Goal: Task Accomplishment & Management: Manage account settings

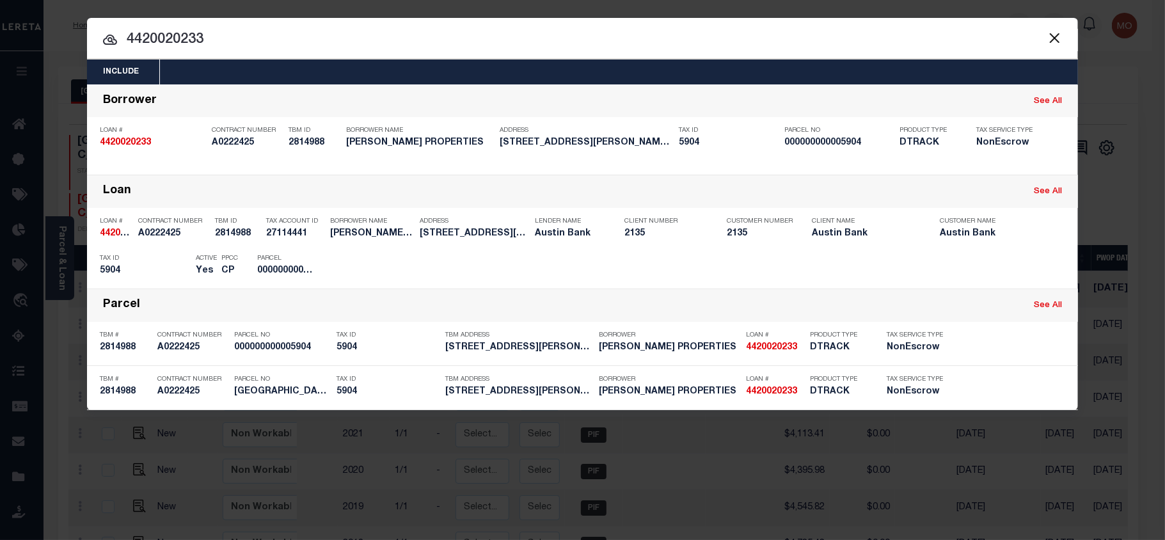
click at [1057, 40] on button "Close" at bounding box center [1054, 37] width 17 height 17
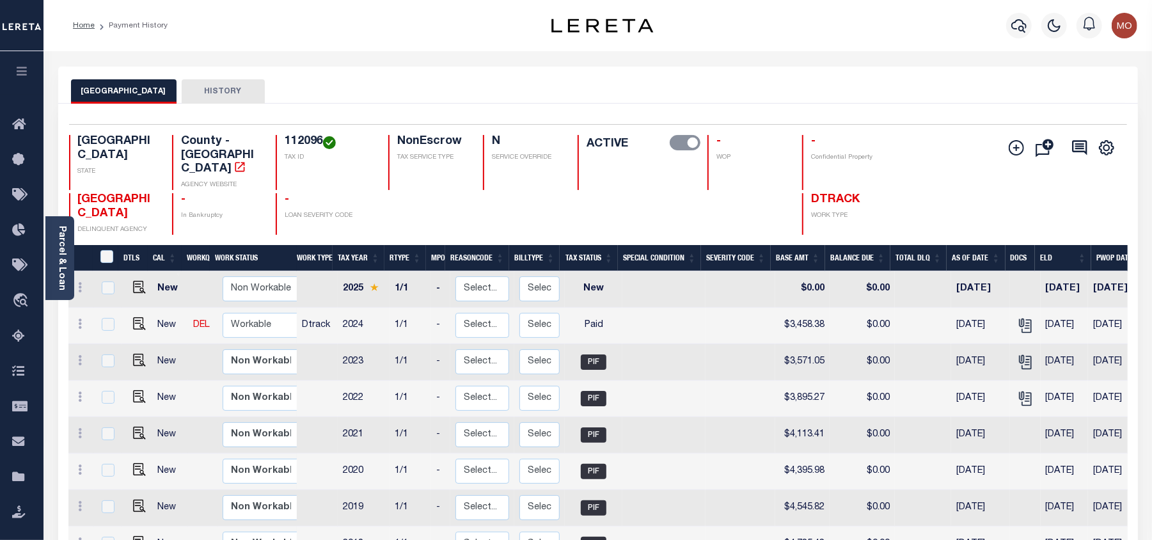
click at [1122, 29] on img "button" at bounding box center [1125, 26] width 26 height 26
click at [1069, 88] on span "Sign out" at bounding box center [1074, 90] width 36 height 9
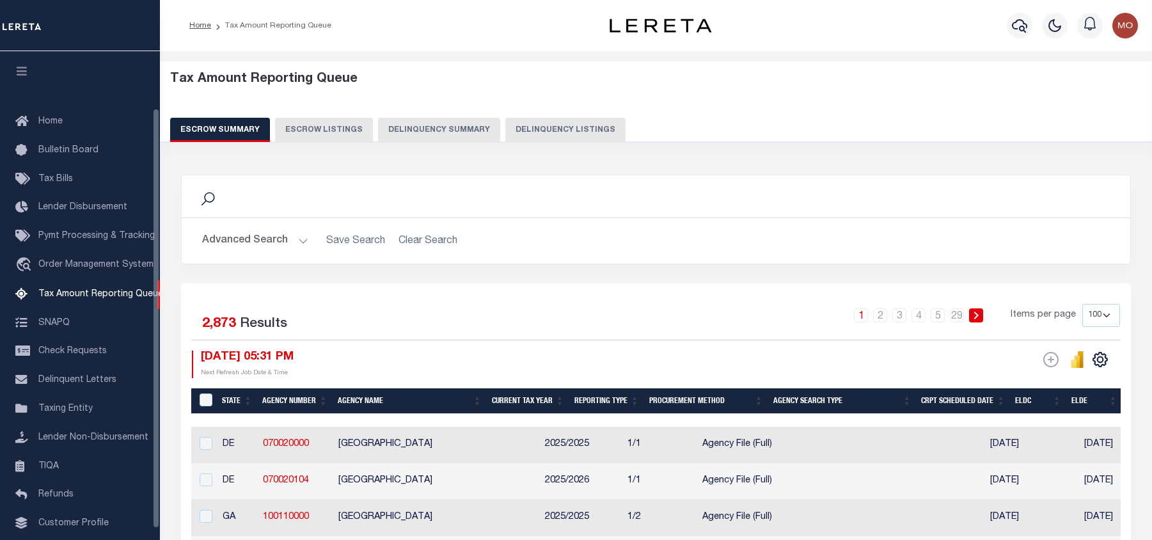
select select "100"
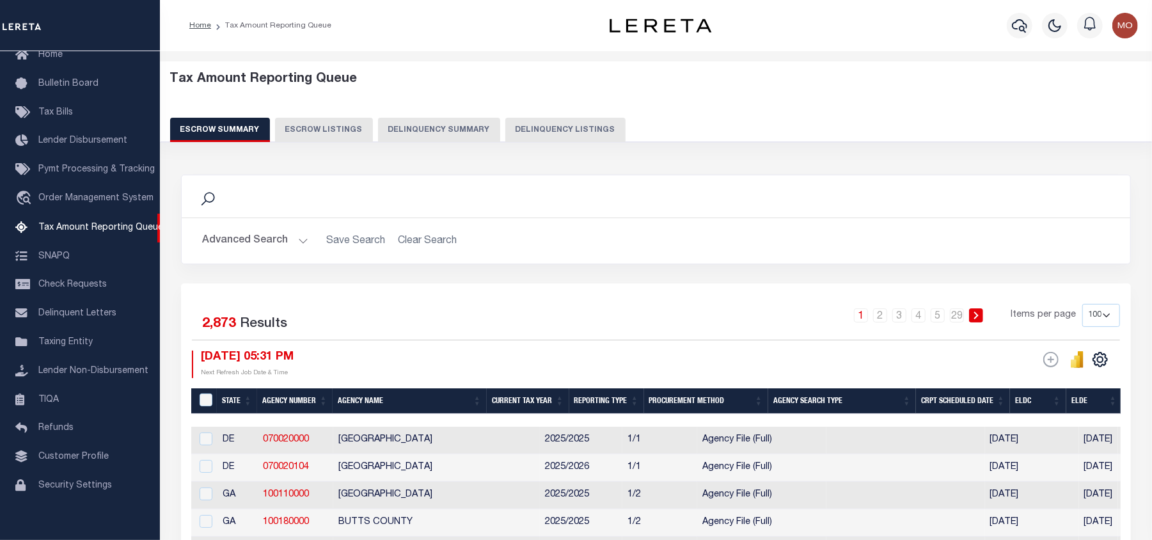
click at [527, 131] on button "Delinquency Listings" at bounding box center [566, 130] width 120 height 24
select select "100"
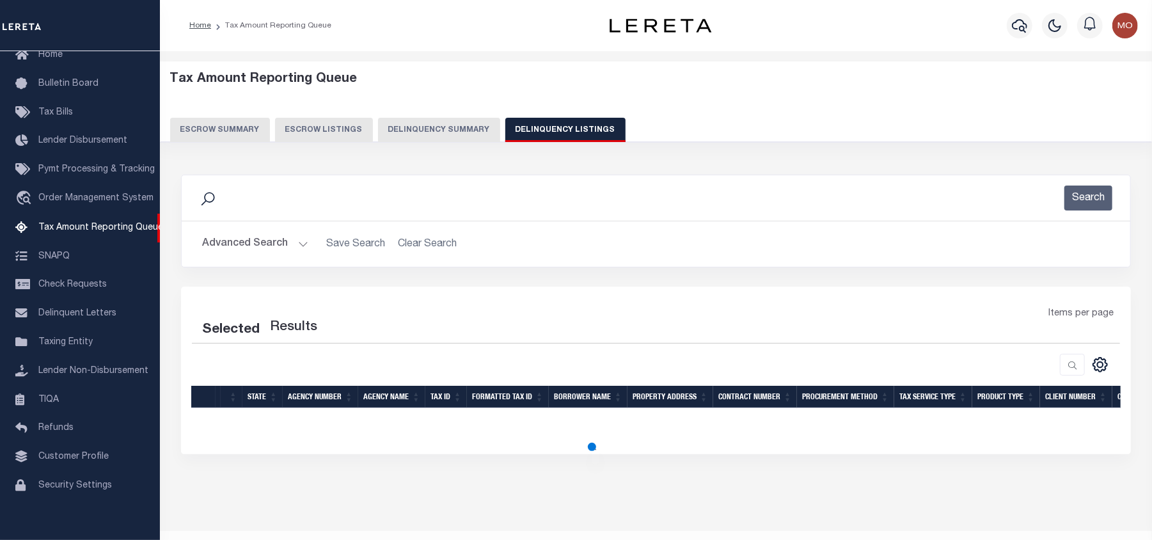
select select "100"
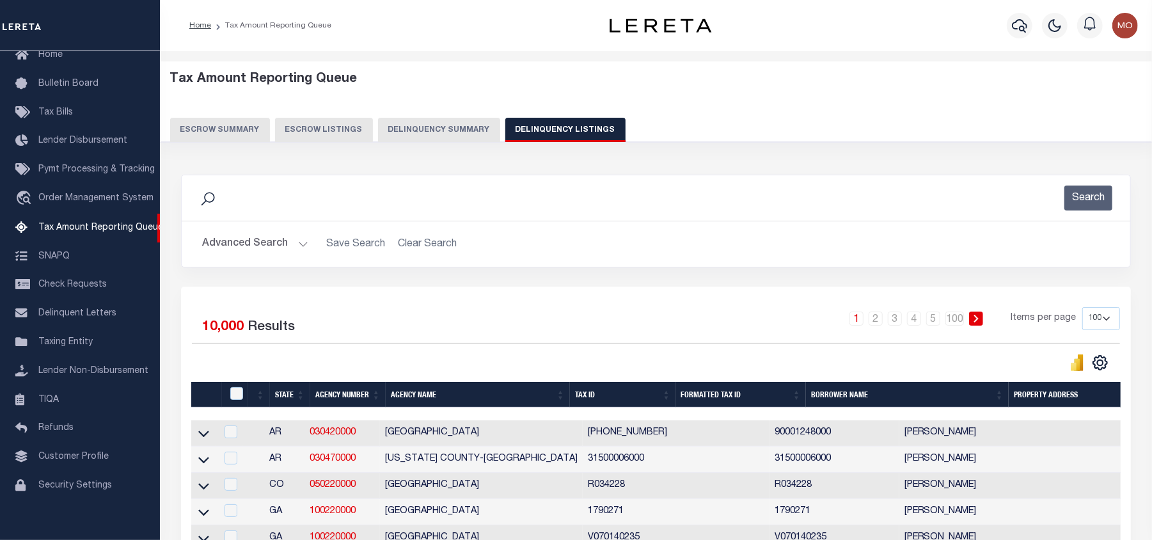
click at [699, 95] on div "Tax Amount Reporting Queue Escrow Summary Escrow Listings Delinquency Summary" at bounding box center [656, 107] width 973 height 70
click at [1017, 26] on icon "button" at bounding box center [1019, 25] width 15 height 15
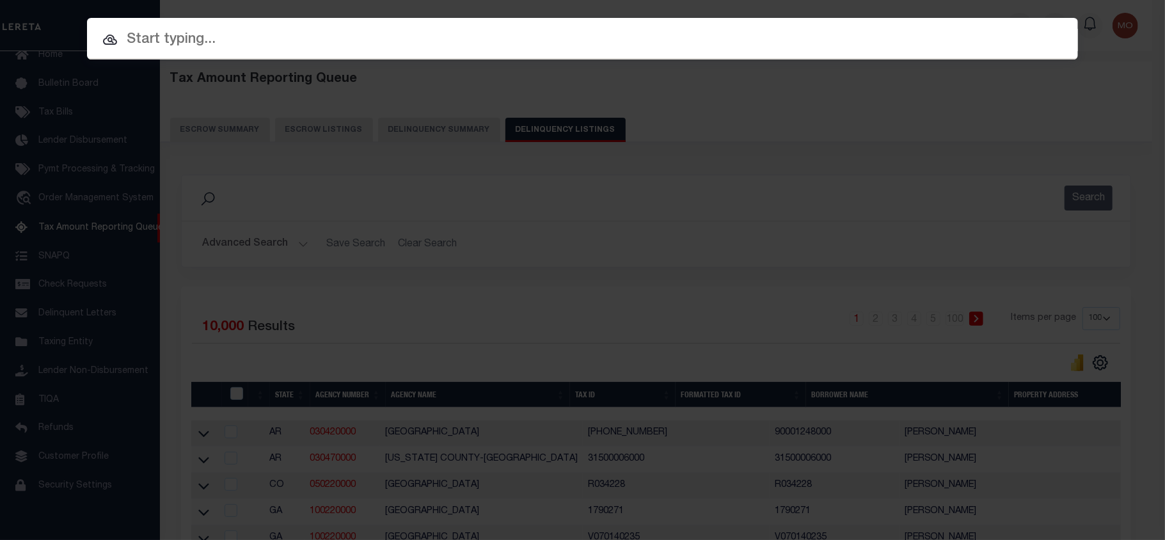
click at [279, 39] on input "text" at bounding box center [582, 40] width 991 height 22
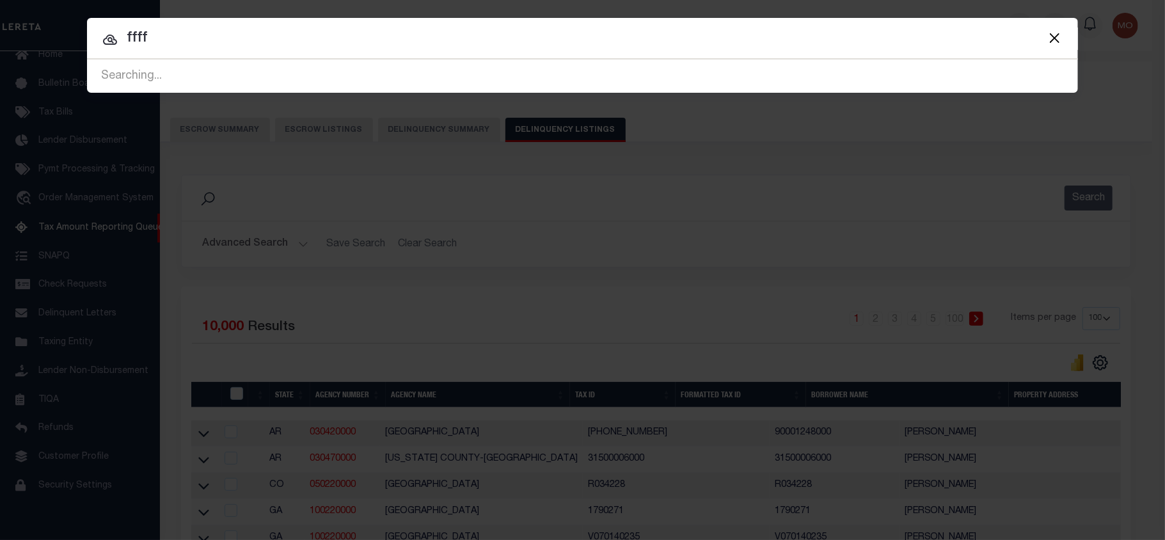
type input "ffff"
click at [1053, 36] on button "Close" at bounding box center [1054, 37] width 17 height 17
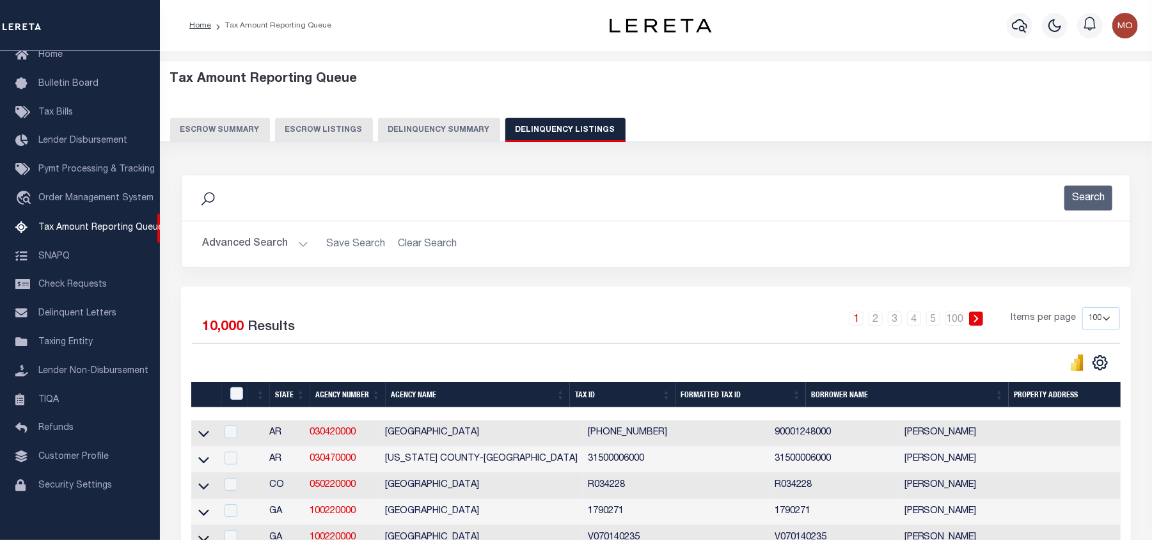
click at [275, 246] on button "Advanced Search" at bounding box center [255, 244] width 106 height 25
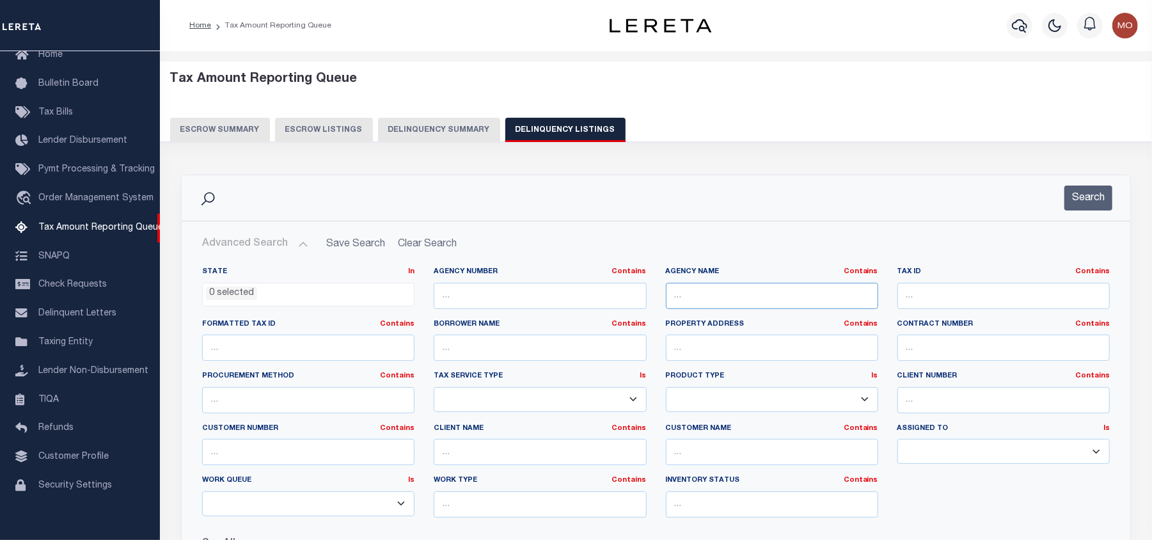
click at [690, 297] on input "text" at bounding box center [772, 296] width 212 height 26
paste input "CHEROKEE COUNTY APPRAISAL DISTRICT"
type input "CHEROKEE COUNTY APPRAISAL DISTRICT"
click at [234, 299] on li "0 selected" at bounding box center [231, 294] width 51 height 14
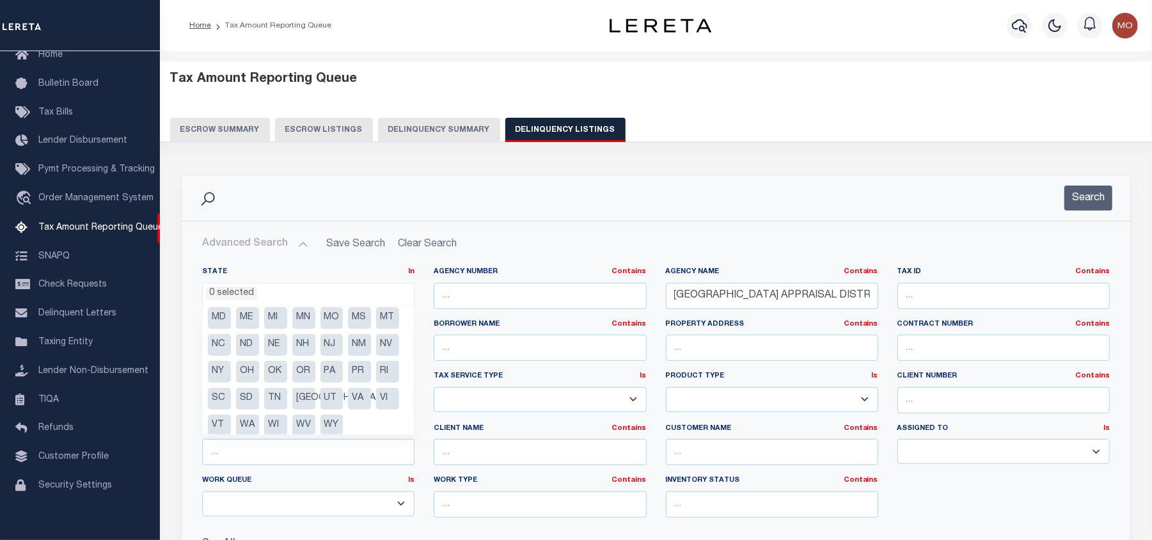
scroll to position [118, 0]
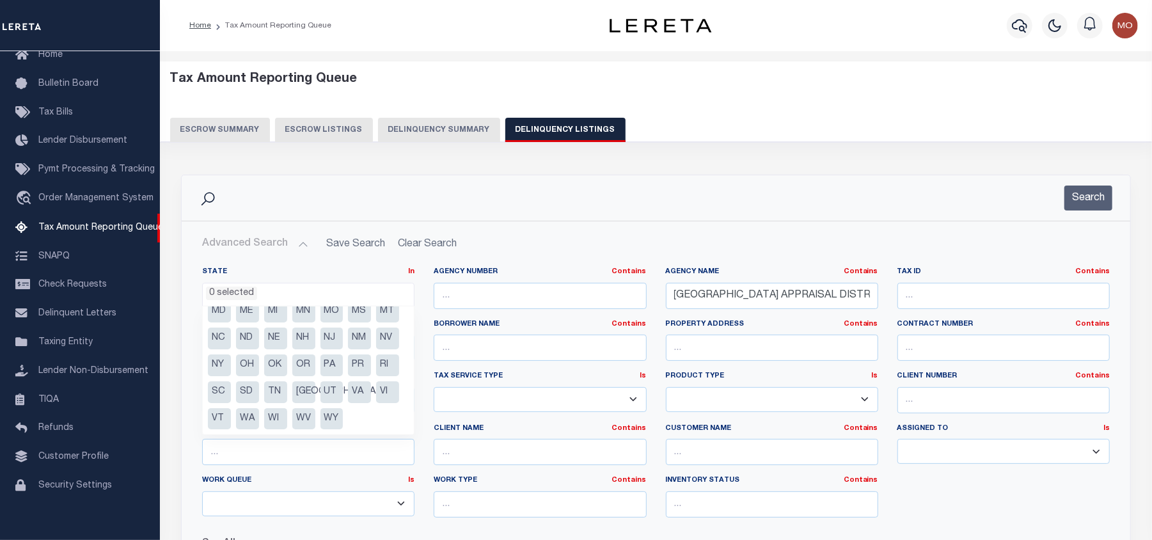
click at [303, 399] on li "[GEOGRAPHIC_DATA]" at bounding box center [303, 392] width 23 height 22
select select "[GEOGRAPHIC_DATA]"
click at [1093, 202] on button "Search" at bounding box center [1089, 198] width 48 height 25
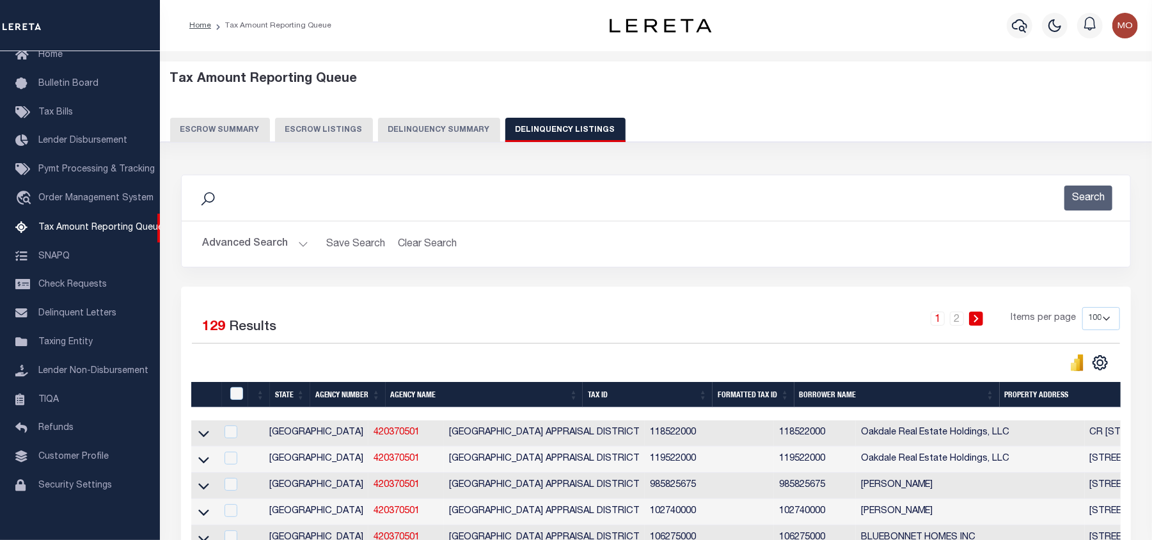
click at [402, 195] on div "Search" at bounding box center [656, 198] width 929 height 25
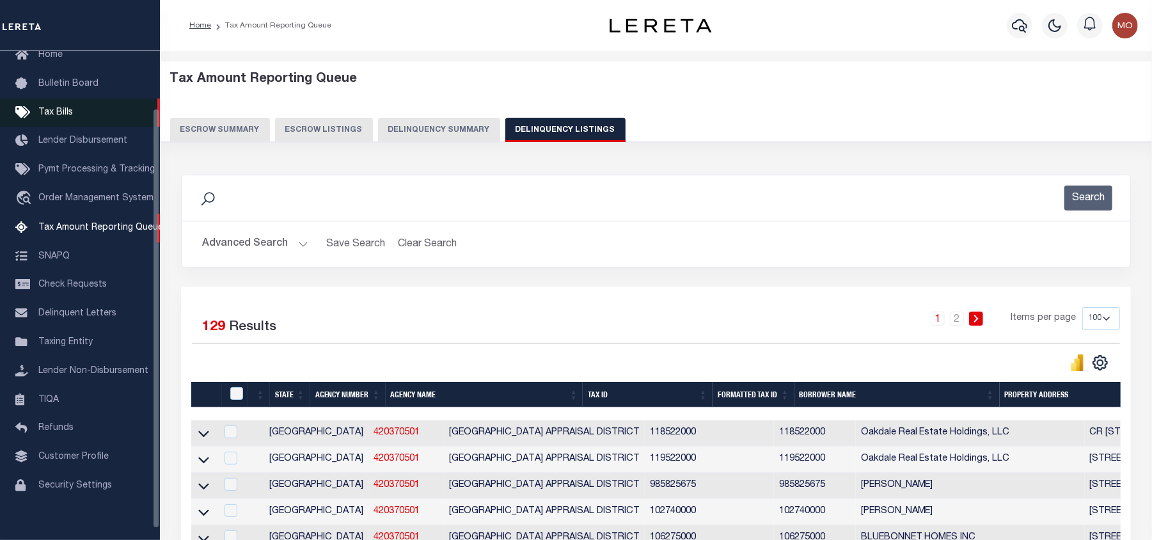
scroll to position [1892, 0]
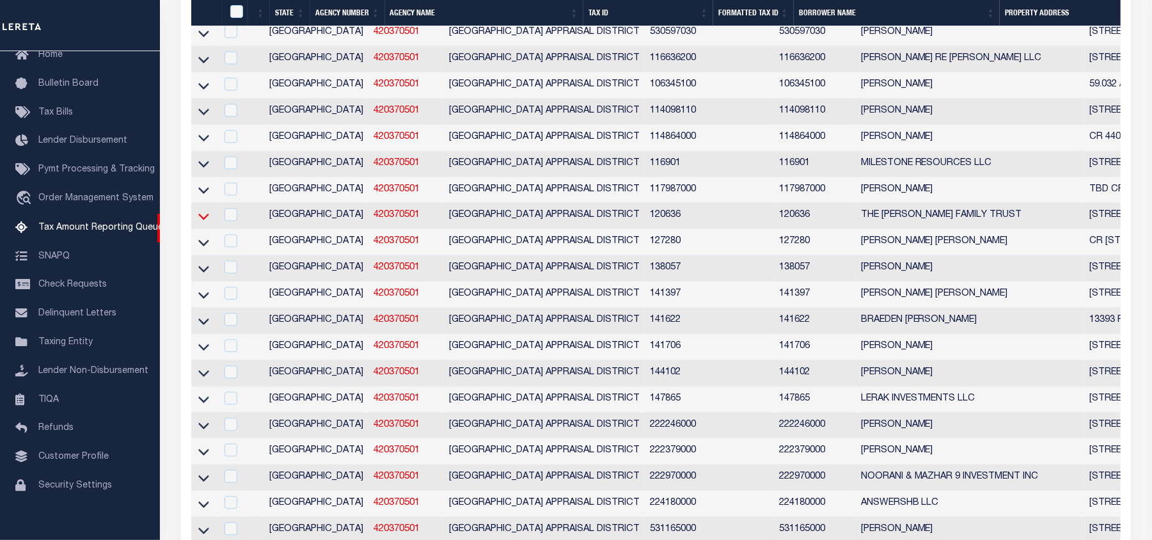
click at [203, 220] on icon at bounding box center [203, 217] width 11 height 6
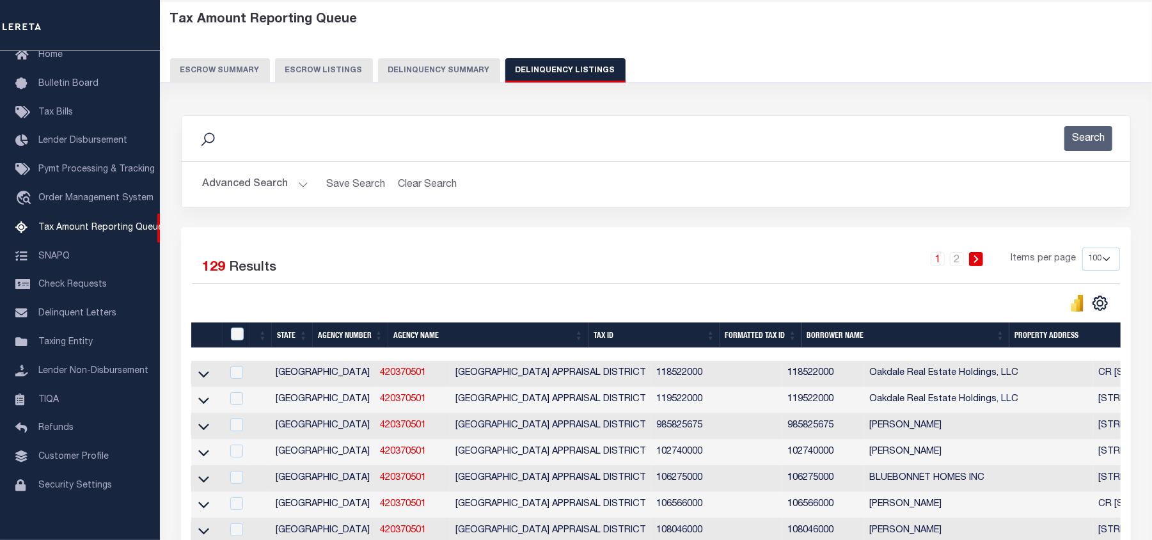
scroll to position [0, 0]
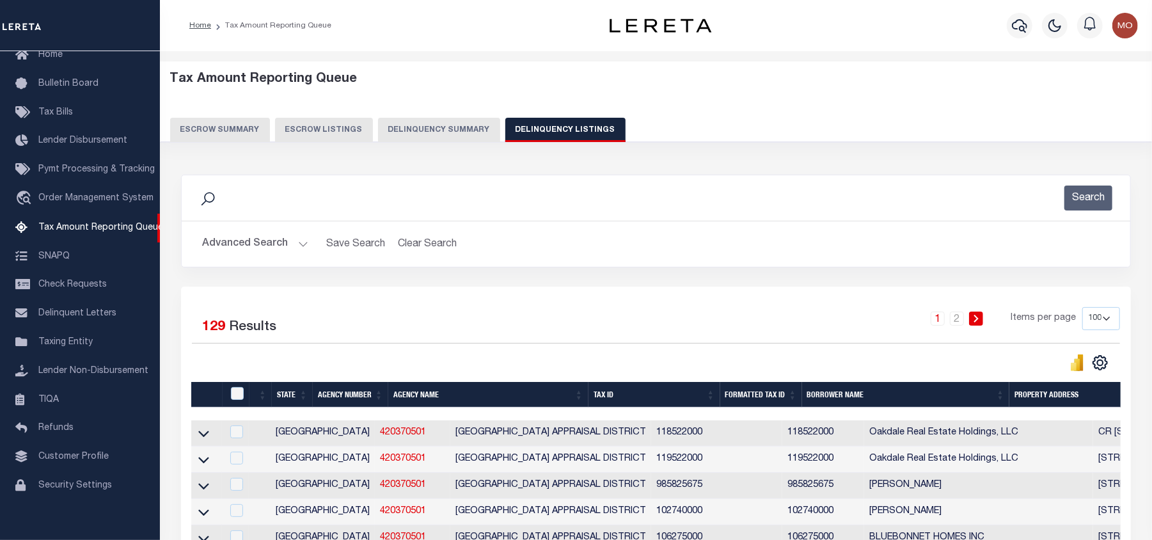
click at [221, 248] on button "Advanced Search" at bounding box center [255, 244] width 106 height 25
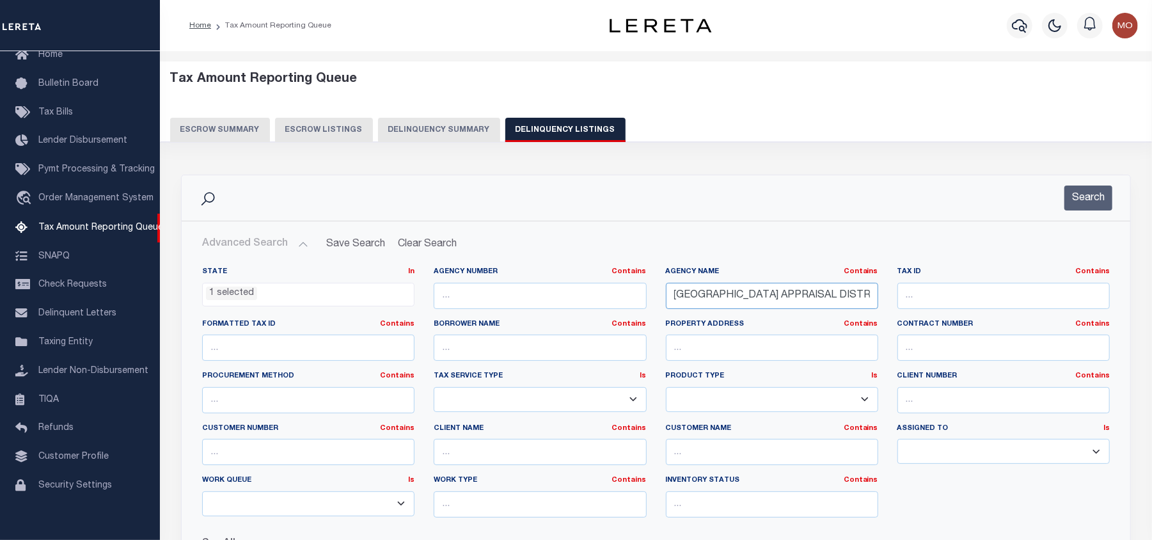
drag, startPoint x: 827, startPoint y: 298, endPoint x: 525, endPoint y: 324, distance: 303.2
click at [507, 324] on div "State In In AK AL AR AZ CA CO CT DC DE FL GA GU HI IA ID IL IN KS KY LA MA MD M…" at bounding box center [656, 397] width 927 height 261
type input "L DISTRICT"
drag, startPoint x: 770, startPoint y: 292, endPoint x: 440, endPoint y: 316, distance: 331.0
click at [440, 316] on div "State In In AK AL AR AZ CA CO CT DC DE FL GA GU HI IA ID IL IN KS KY LA MA MD M…" at bounding box center [656, 397] width 927 height 261
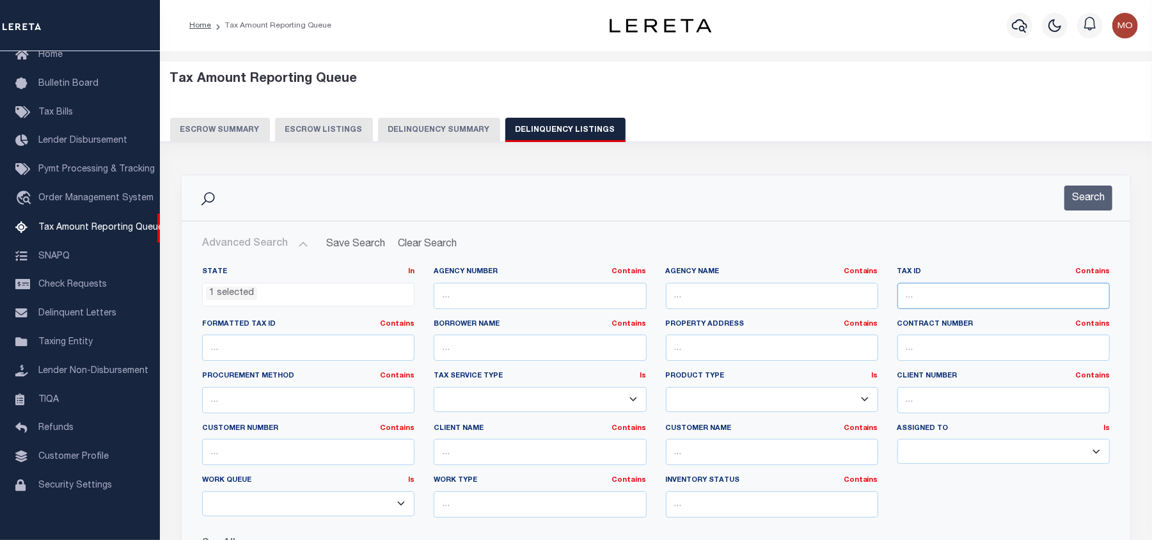
click at [937, 298] on input "text" at bounding box center [1004, 296] width 212 height 26
paste input "21350"
type input "21350"
click at [1098, 200] on button "Search" at bounding box center [1089, 198] width 48 height 25
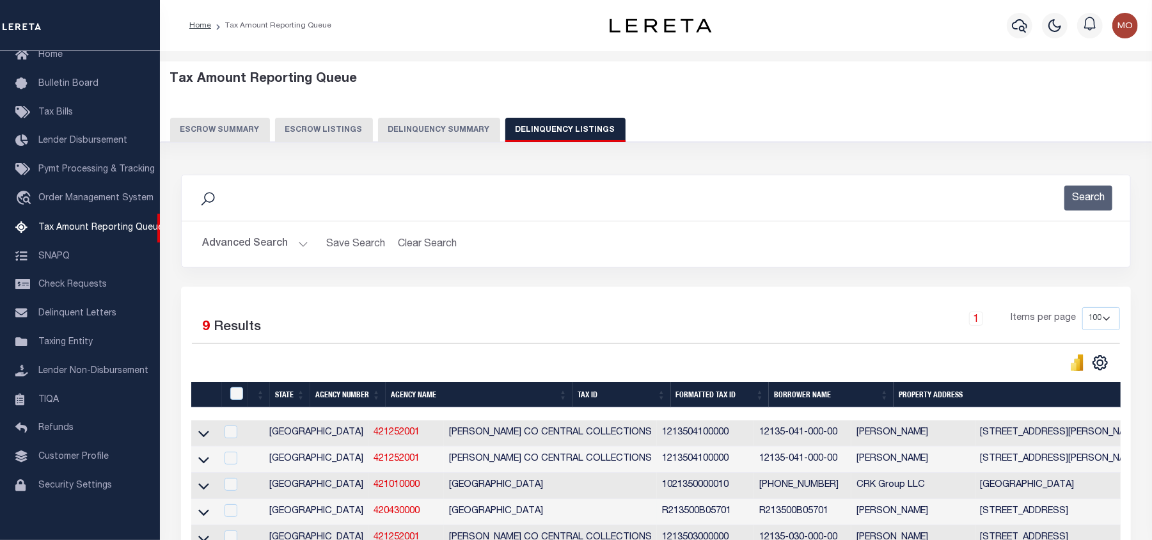
scroll to position [170, 0]
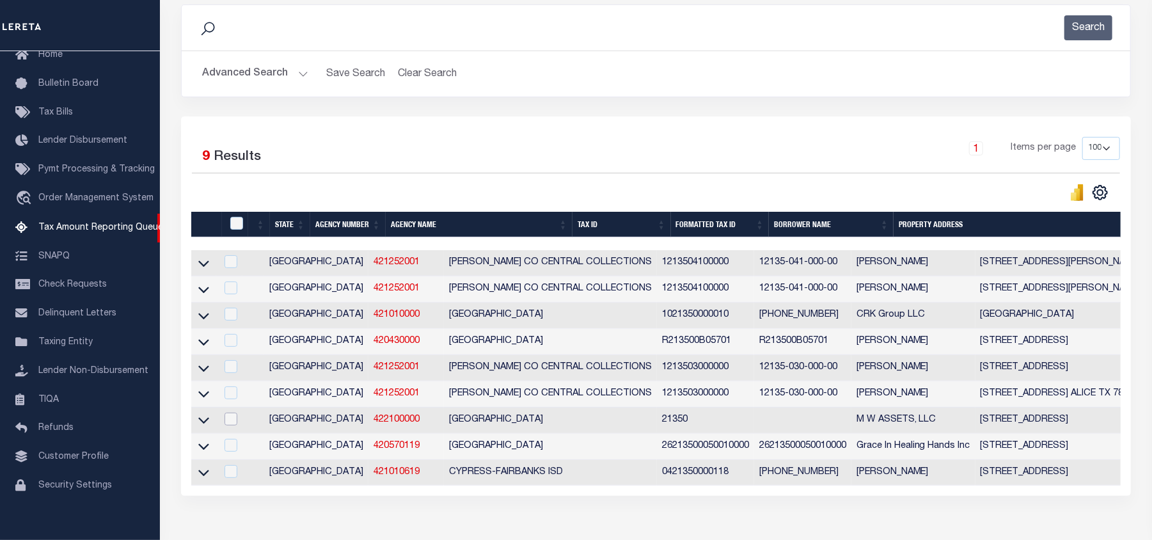
click at [235, 426] on input "checkbox" at bounding box center [231, 419] width 13 height 13
checkbox input "true"
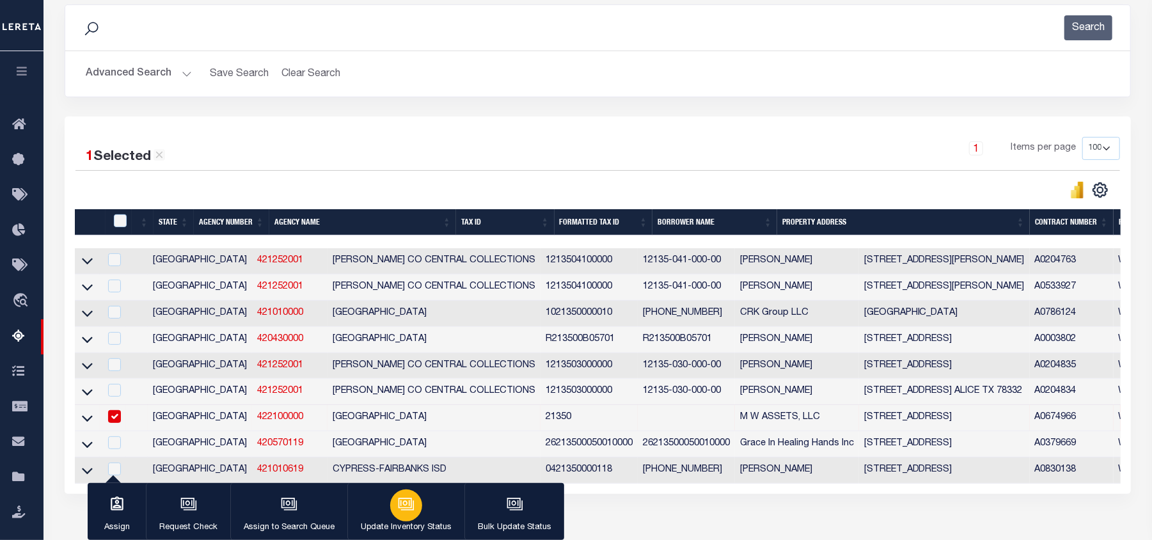
click at [401, 512] on icon "button" at bounding box center [406, 504] width 17 height 17
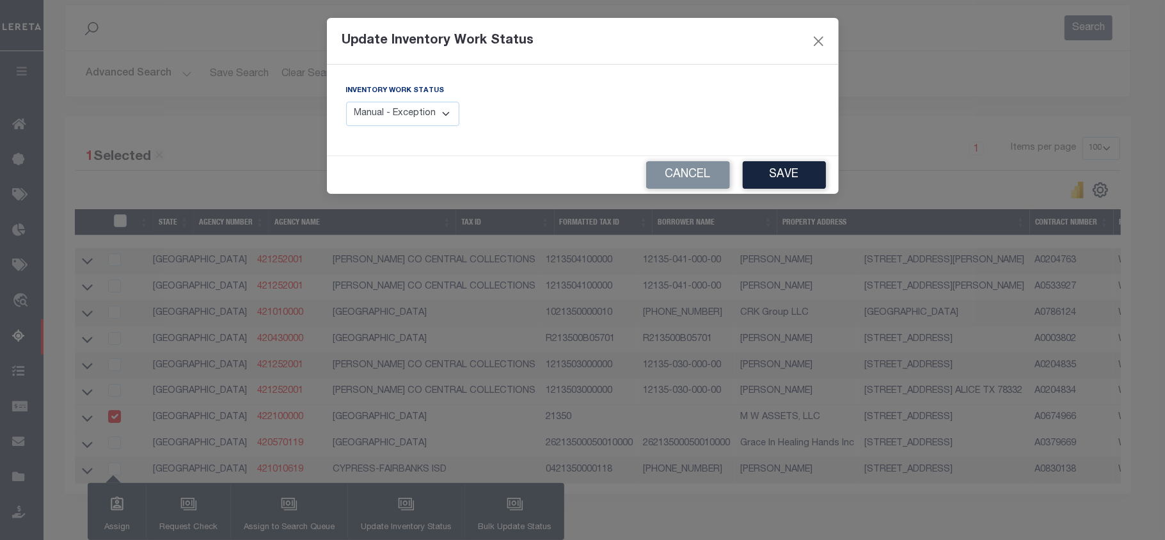
click at [392, 122] on select "Manual - Exception Pended - Awaiting Search Late Add Exception Completed" at bounding box center [403, 114] width 114 height 25
select select "4"
click at [346, 102] on select "Manual - Exception Pended - Awaiting Search Late Add Exception Completed" at bounding box center [403, 114] width 114 height 25
click at [779, 177] on button "Save" at bounding box center [784, 175] width 83 height 28
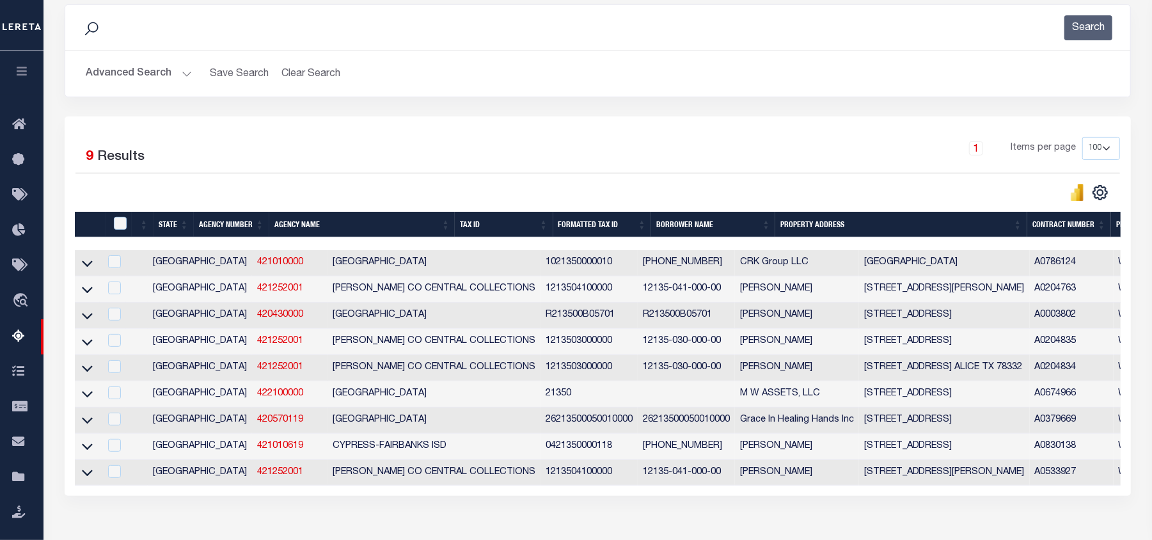
click at [310, 146] on div "1 Selected 9 Results" at bounding box center [199, 155] width 247 height 36
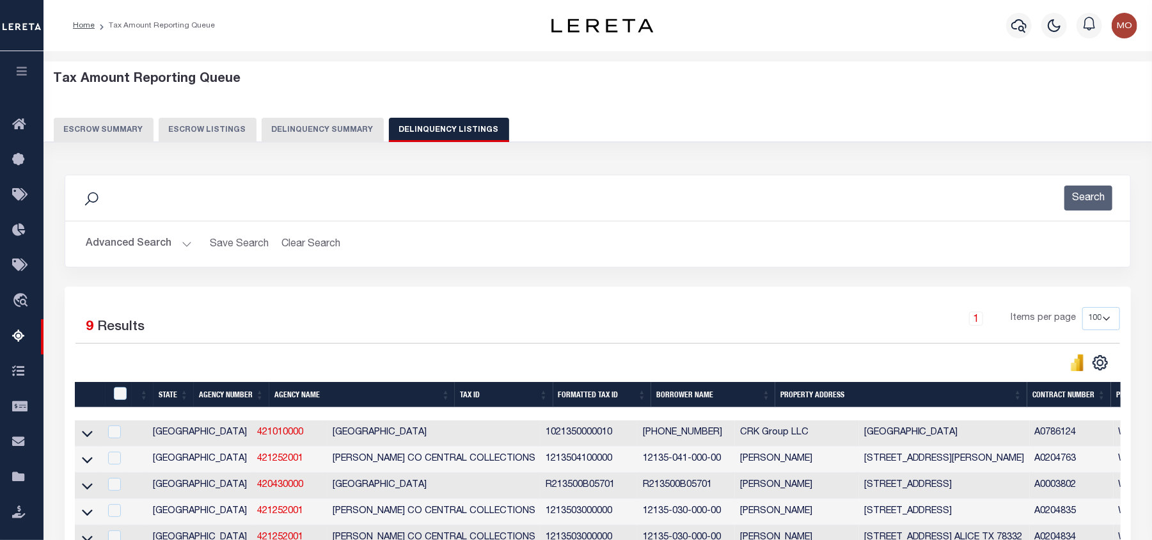
click at [125, 241] on button "Advanced Search" at bounding box center [139, 244] width 106 height 25
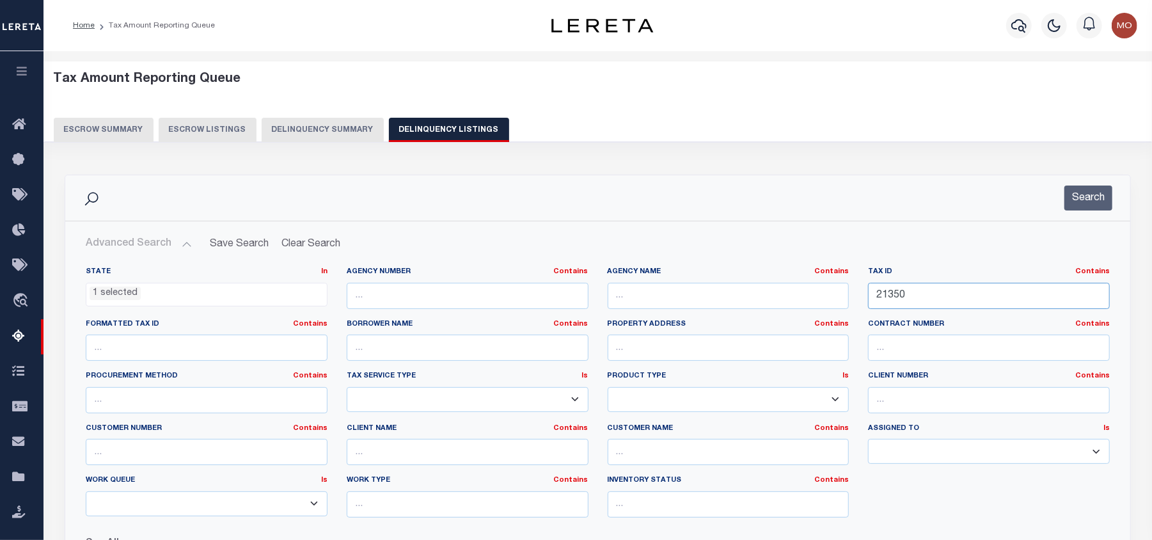
drag, startPoint x: 920, startPoint y: 303, endPoint x: 691, endPoint y: 311, distance: 228.6
click at [692, 311] on div "State In In AK AL AR AZ CA CO CT DC DE FL GA GU HI IA ID IL IN KS KY LA MA MD M…" at bounding box center [598, 397] width 1044 height 261
paste input "R10643"
type input "R10643"
click at [1078, 202] on button "Search" at bounding box center [1089, 198] width 48 height 25
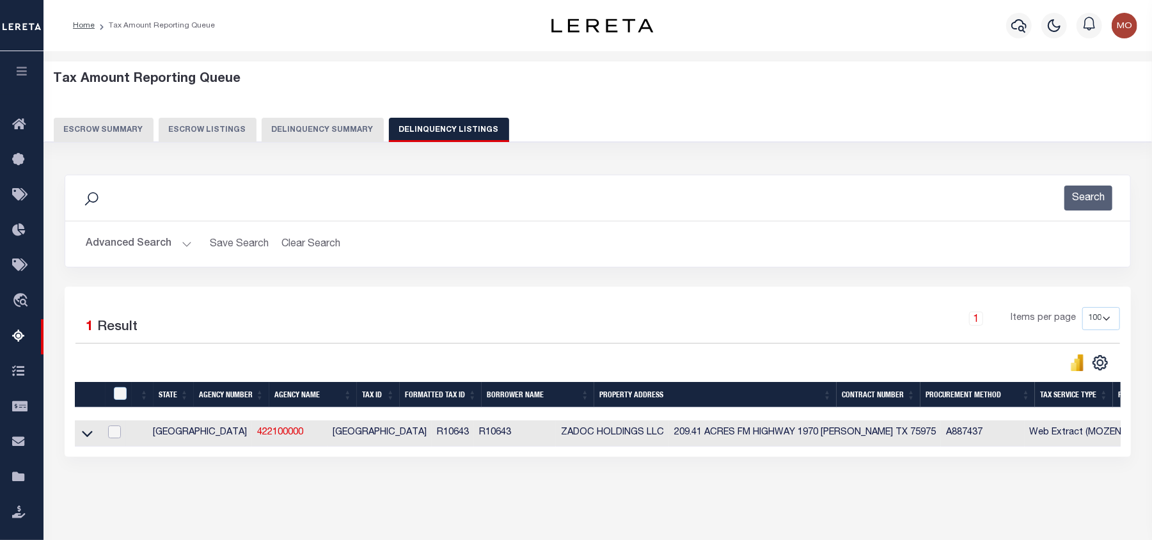
click at [118, 436] on input "checkbox" at bounding box center [114, 432] width 13 height 13
checkbox input "true"
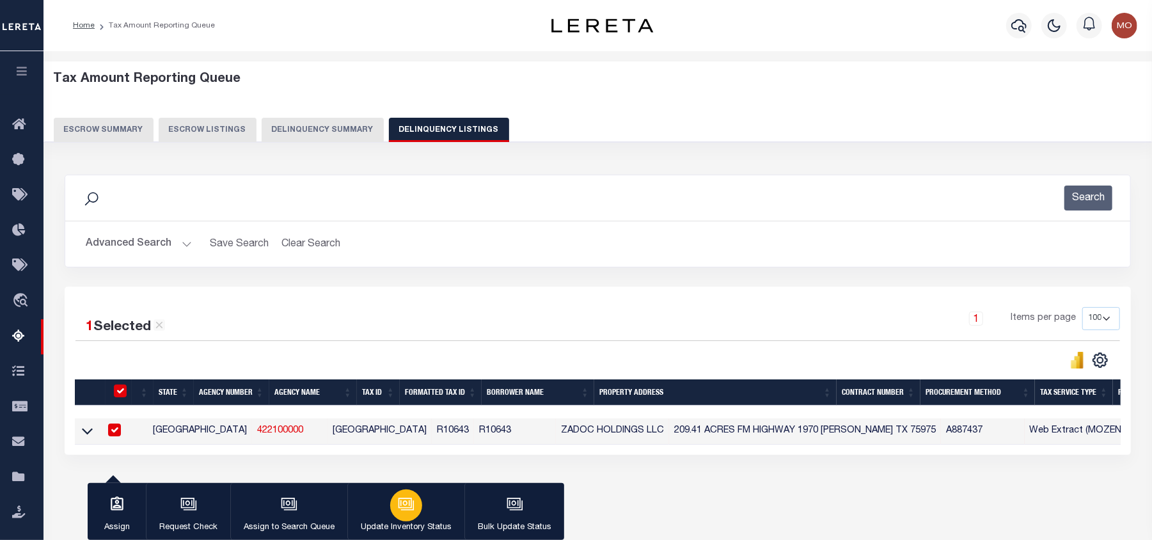
click at [405, 510] on icon "button" at bounding box center [406, 504] width 17 height 17
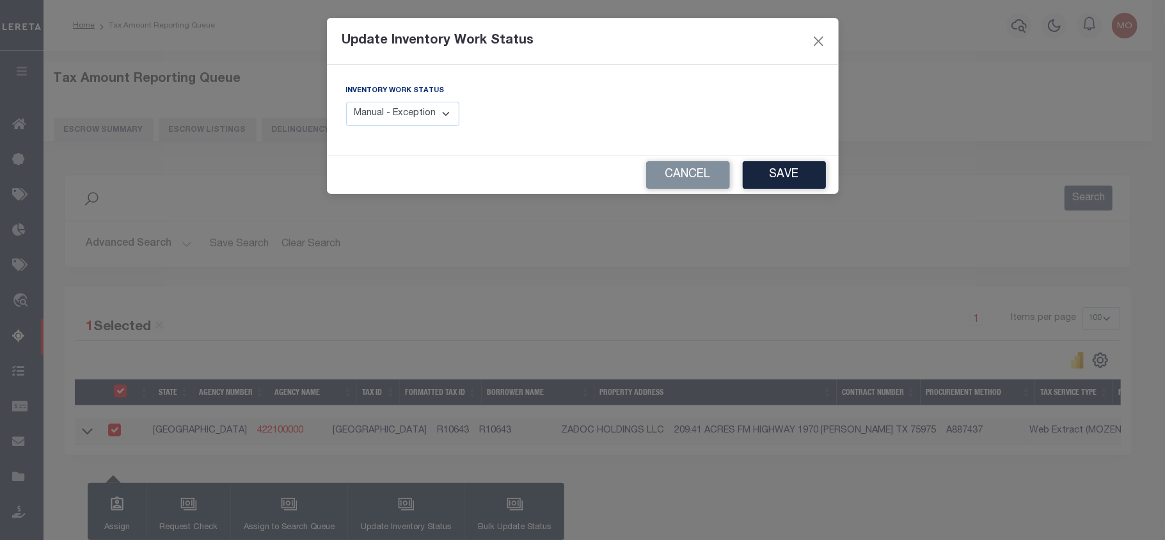
click at [390, 123] on select "Manual - Exception Pended - Awaiting Search Late Add Exception Completed" at bounding box center [403, 114] width 114 height 25
select select "4"
click at [346, 102] on select "Manual - Exception Pended - Awaiting Search Late Add Exception Completed" at bounding box center [403, 114] width 114 height 25
click at [797, 180] on button "Save" at bounding box center [784, 175] width 83 height 28
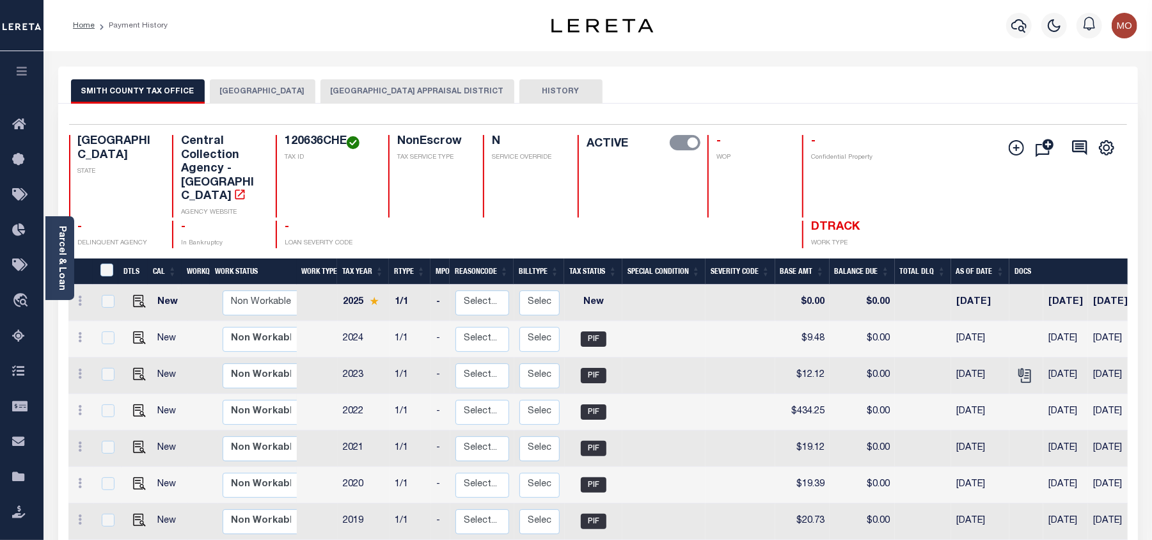
click at [347, 82] on button "CHEROKEE COUNTY APPRAISAL DISTRICT" at bounding box center [418, 91] width 194 height 24
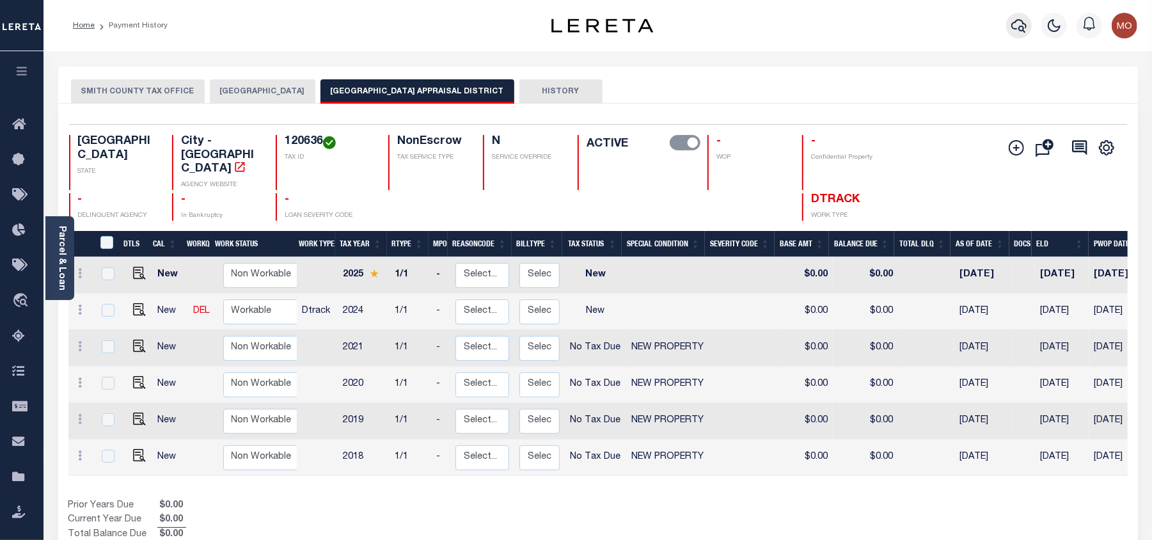
click at [1017, 19] on icon "button" at bounding box center [1019, 25] width 15 height 15
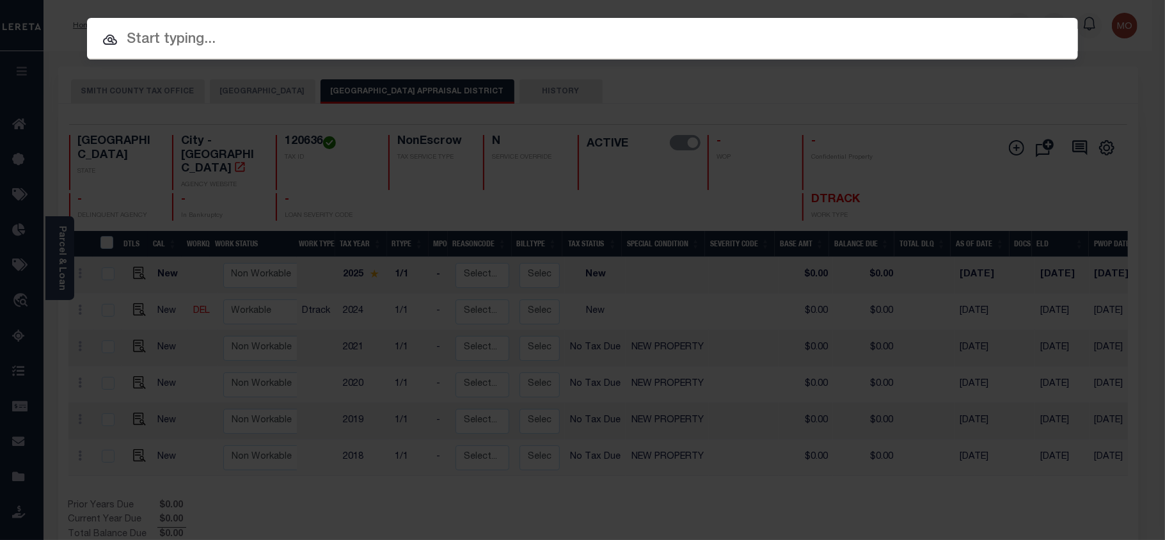
click at [197, 31] on input "text" at bounding box center [582, 40] width 991 height 22
paste input "524009361"
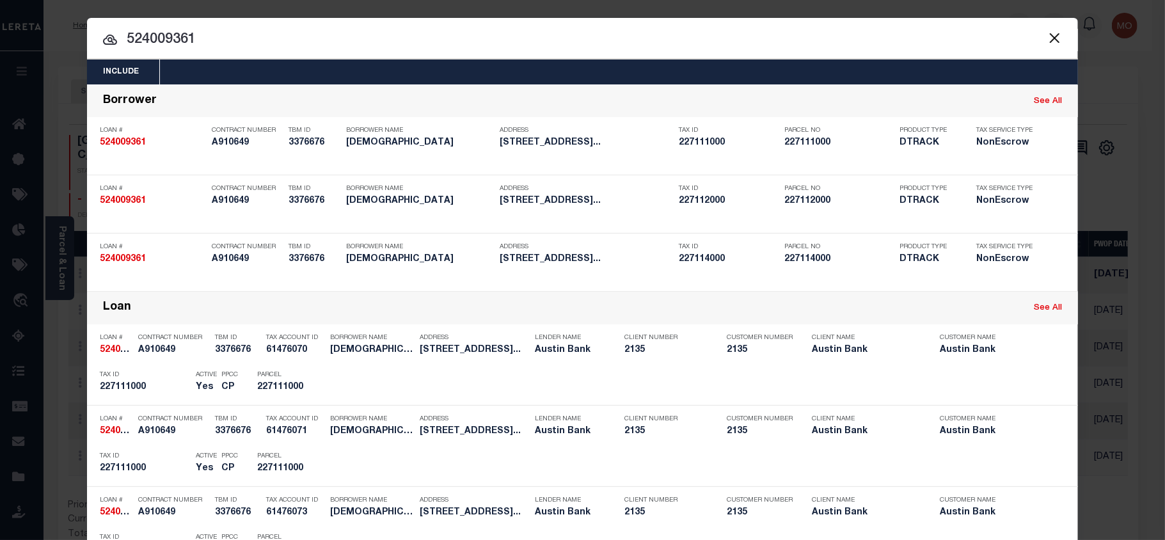
click at [221, 46] on input "524009361" at bounding box center [582, 40] width 991 height 22
type input "524009361"
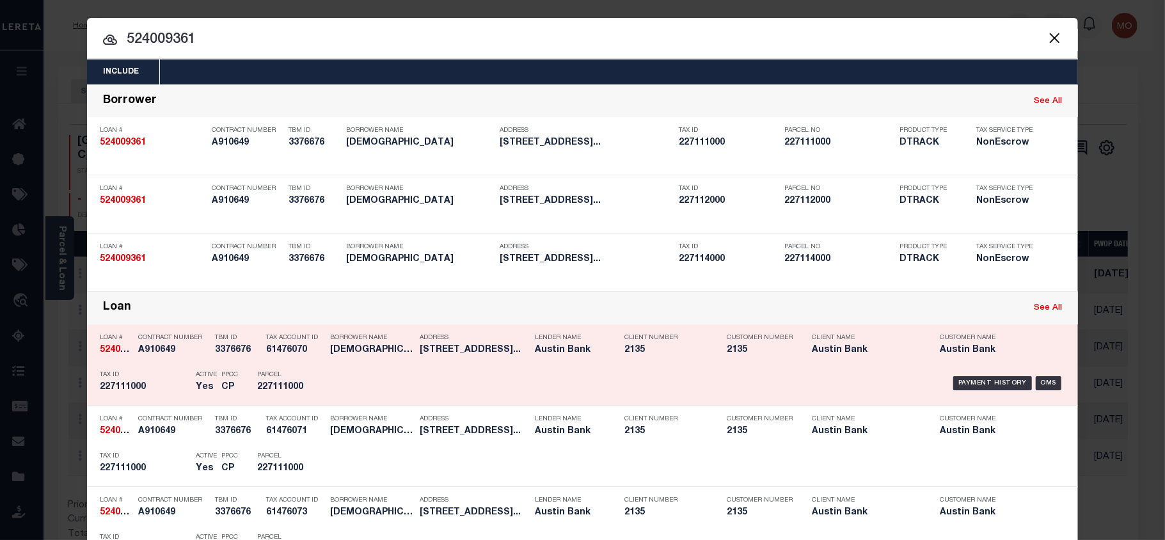
click at [248, 392] on div "Parcel 227111000" at bounding box center [286, 383] width 77 height 37
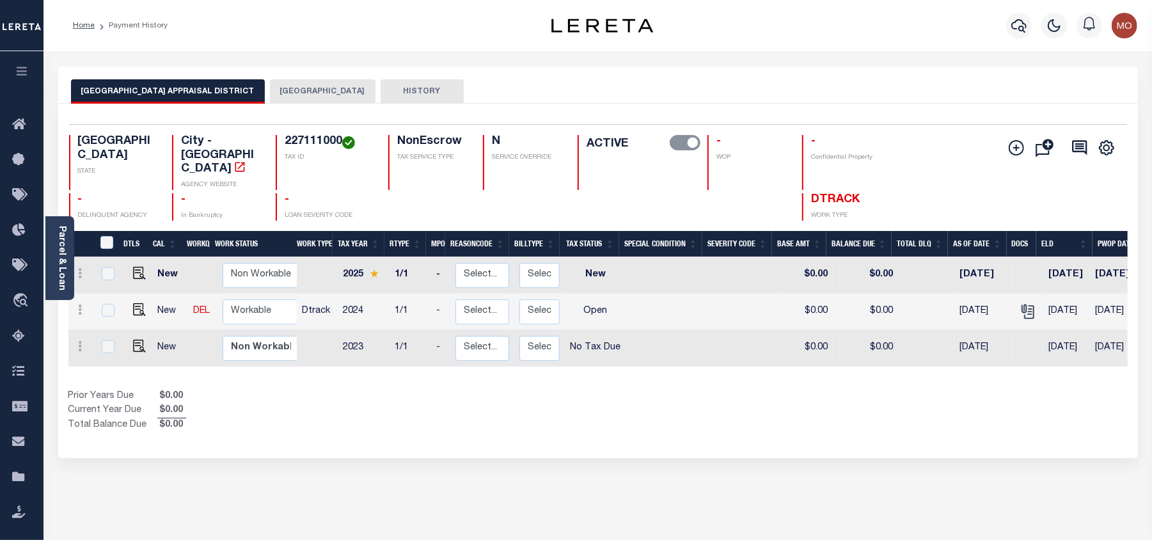
click at [303, 141] on h4 "227111000" at bounding box center [329, 142] width 88 height 14
copy h4 "227111000"
click at [1019, 29] on icon "button" at bounding box center [1019, 25] width 15 height 13
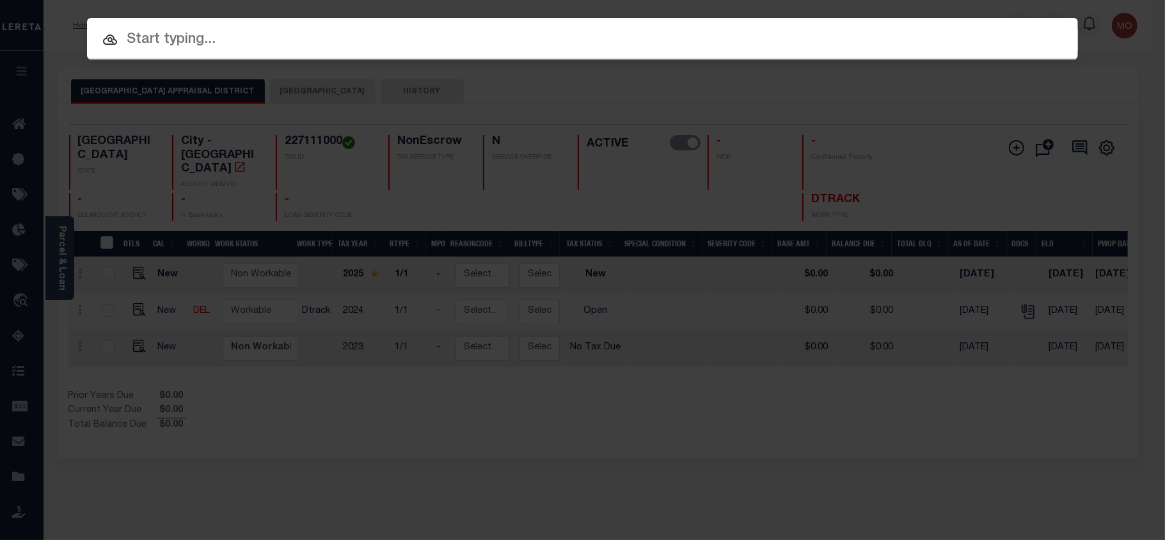
click at [157, 42] on input "text" at bounding box center [582, 40] width 991 height 22
paste input "4420020233"
type input "4420020233"
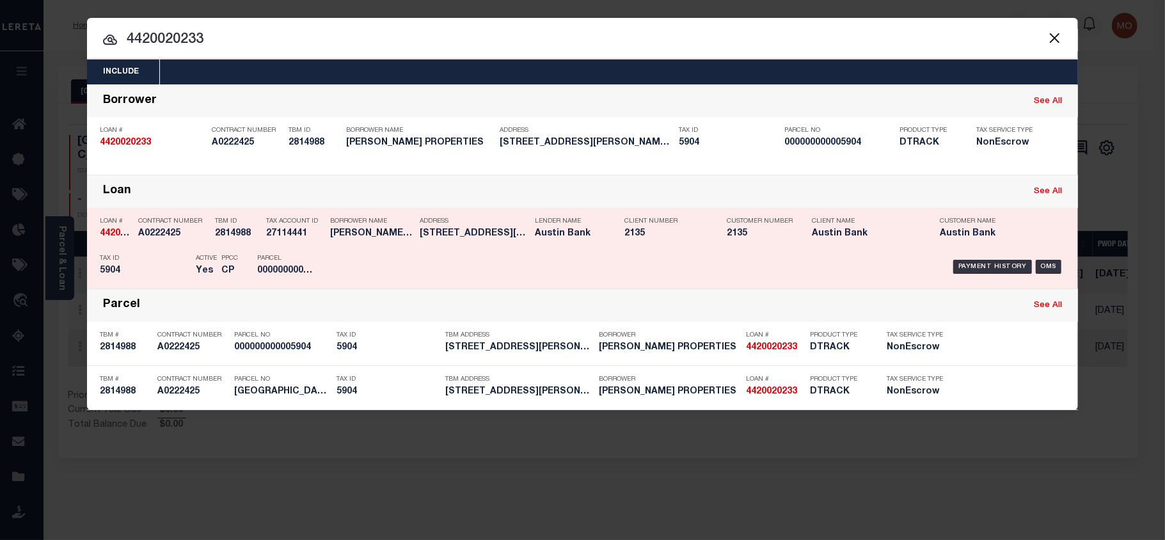
click at [277, 259] on p "Parcel" at bounding box center [286, 259] width 58 height 8
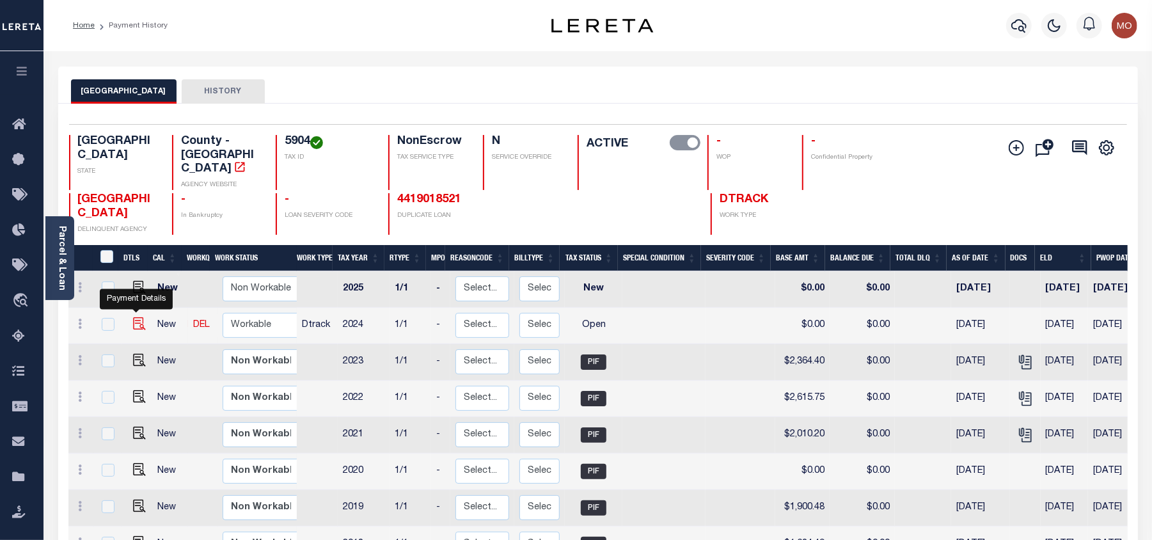
click at [136, 317] on img "" at bounding box center [139, 323] width 13 height 13
checkbox input "true"
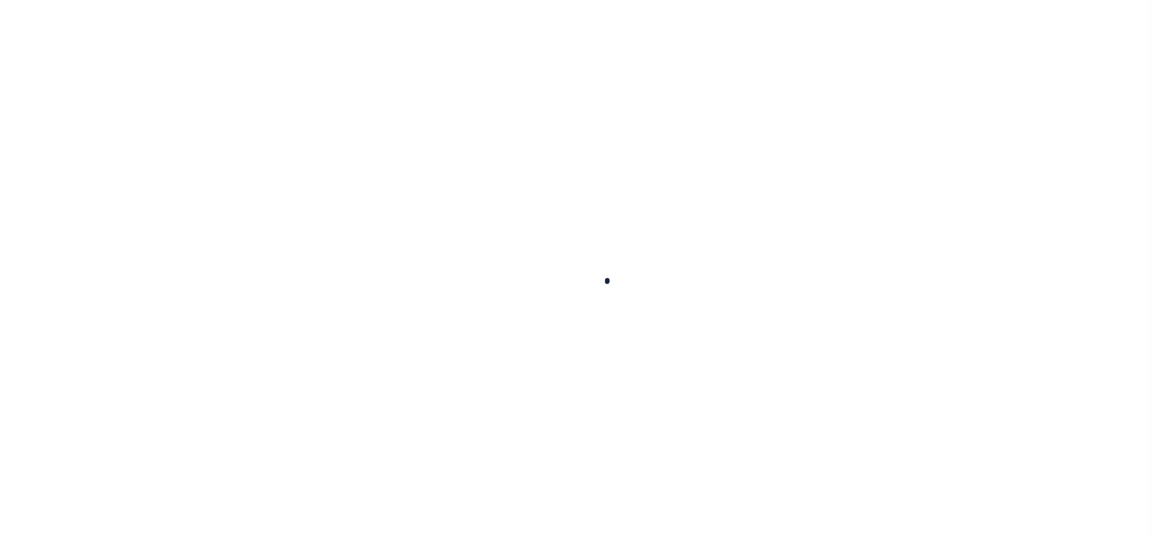
select select "OP2"
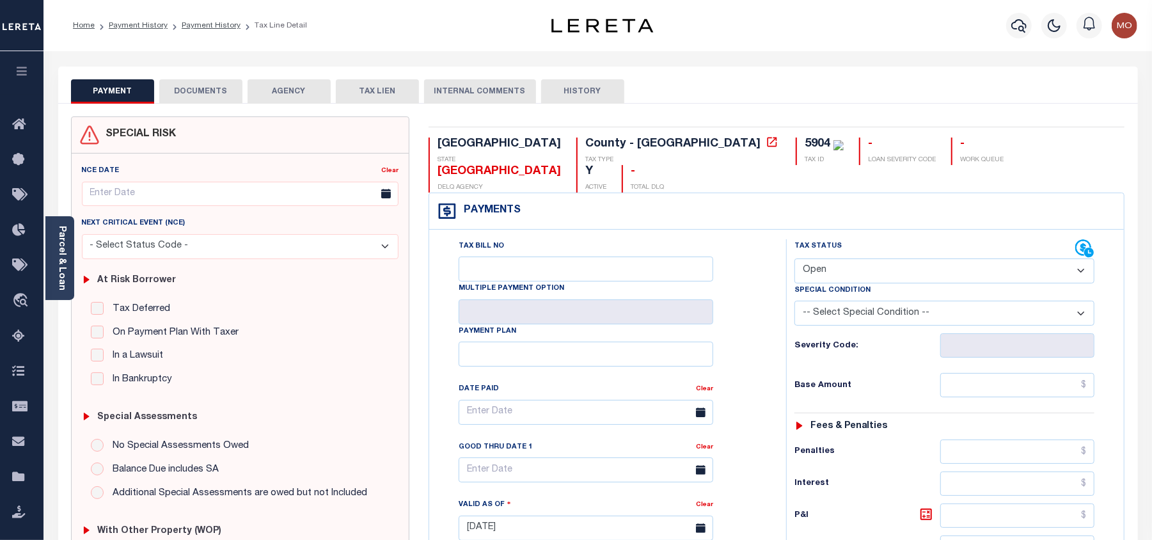
click at [205, 93] on button "DOCUMENTS" at bounding box center [200, 91] width 83 height 24
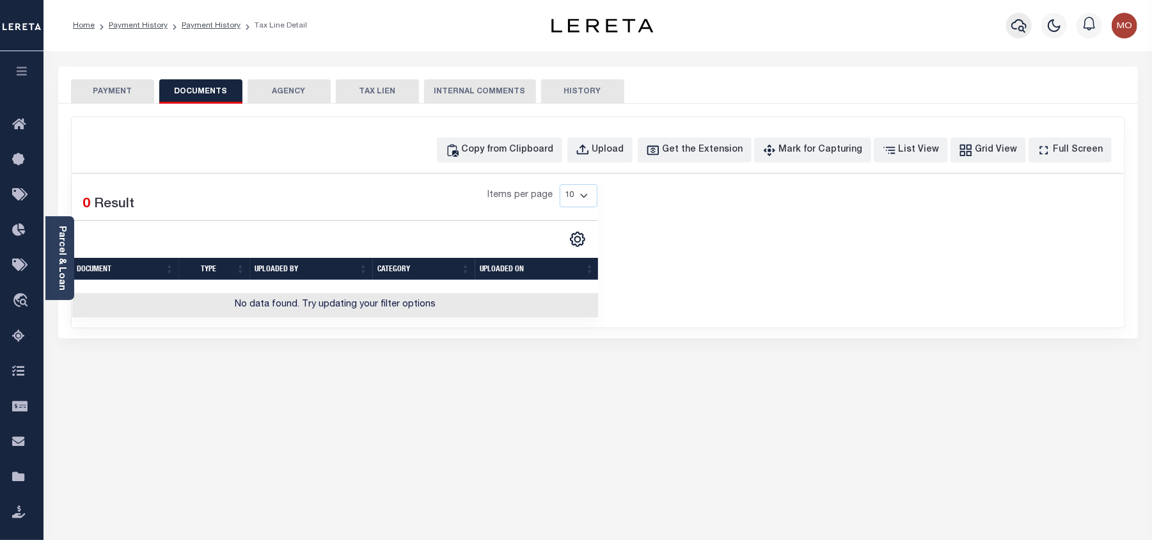
click at [1024, 13] on button "button" at bounding box center [1020, 26] width 26 height 26
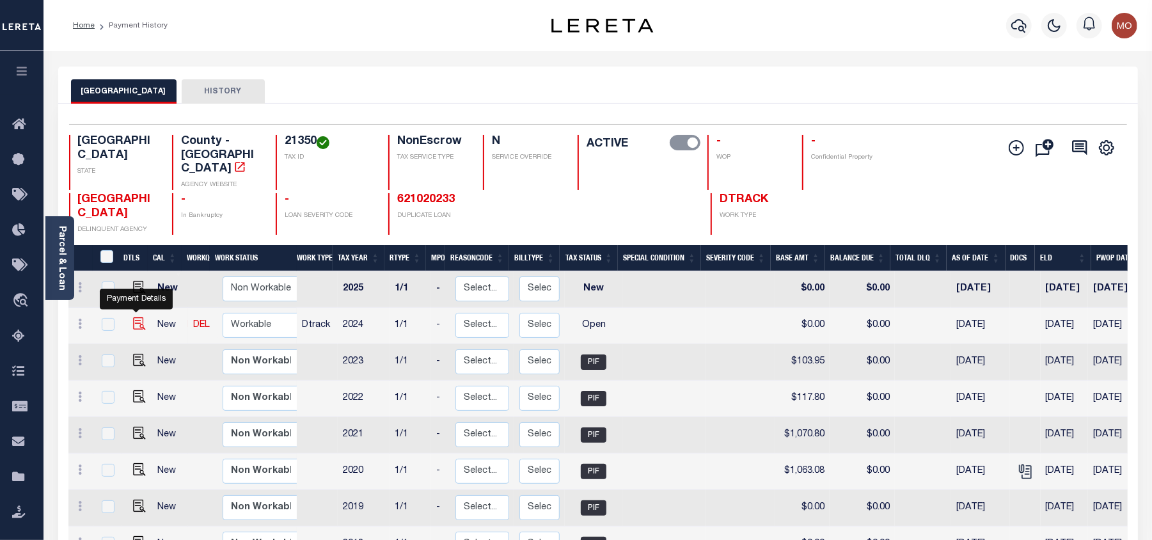
click at [136, 317] on img "" at bounding box center [139, 323] width 13 height 13
checkbox input "true"
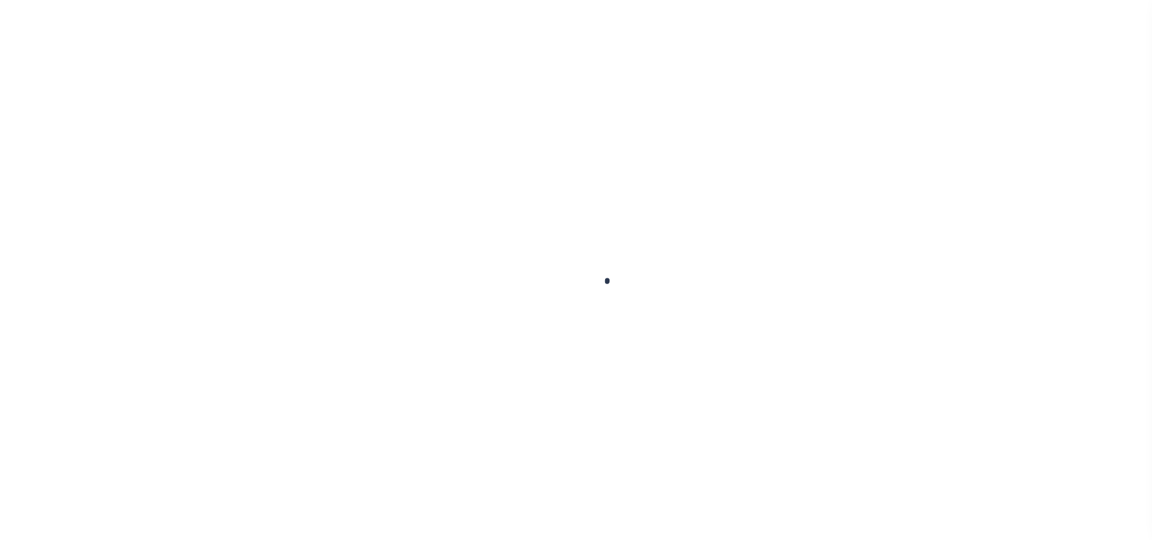
select select "OP2"
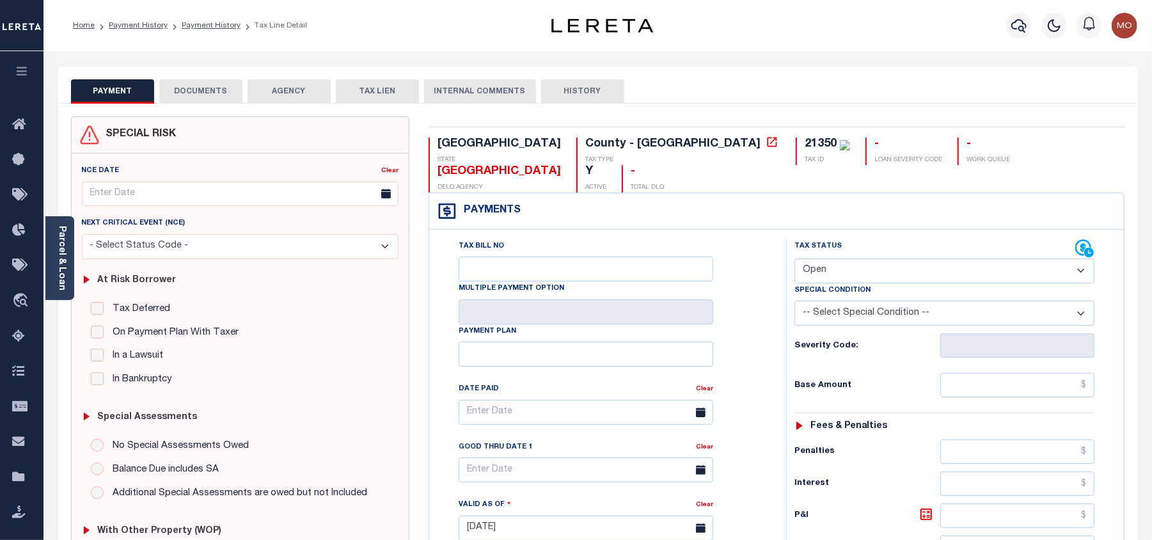
click at [195, 88] on button "DOCUMENTS" at bounding box center [200, 91] width 83 height 24
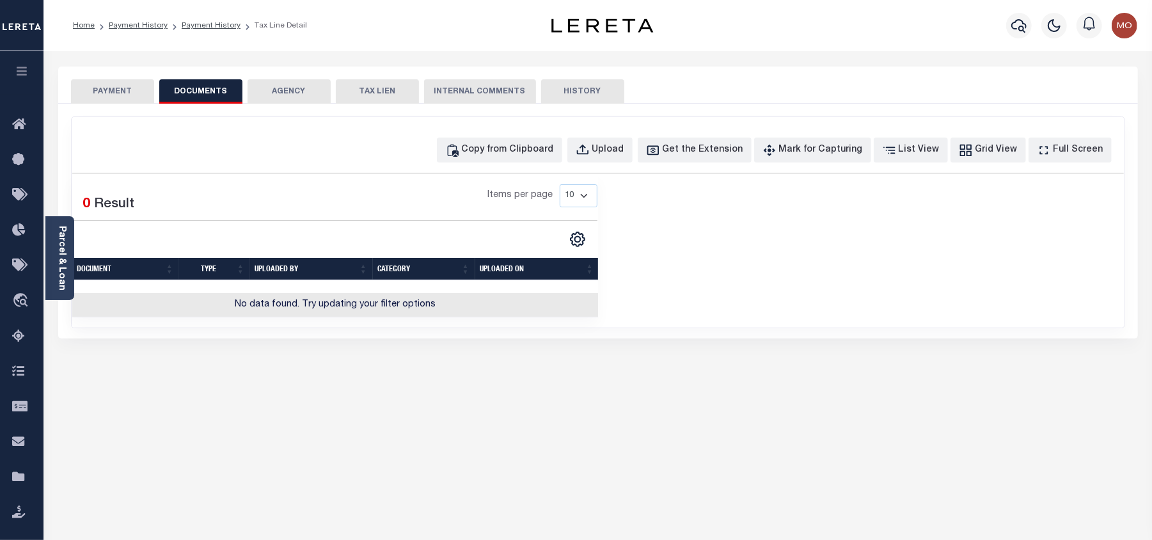
click at [116, 95] on button "PAYMENT" at bounding box center [112, 91] width 83 height 24
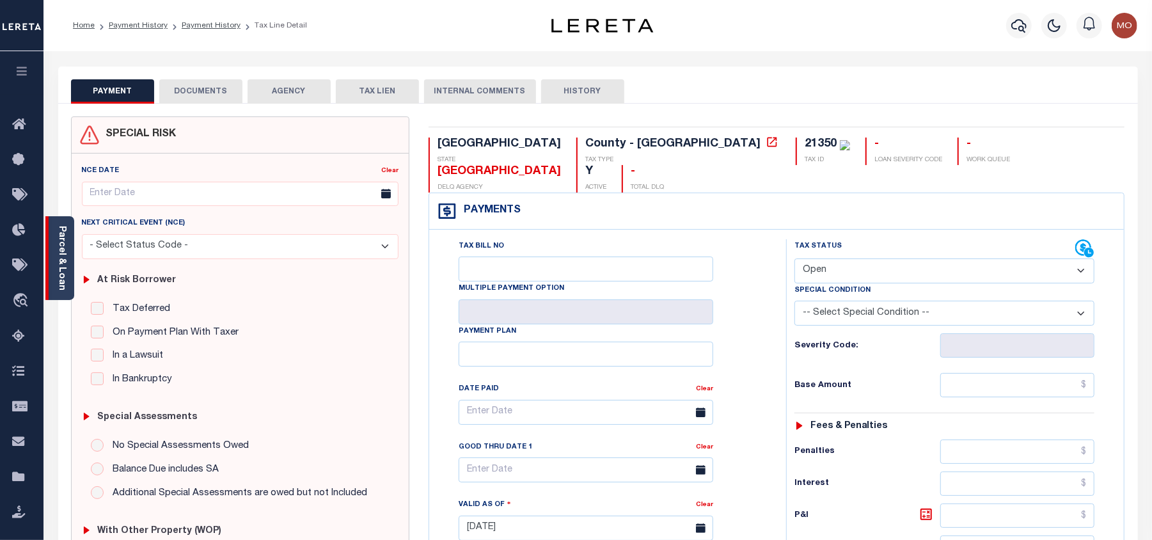
click at [61, 260] on link "Parcel & Loan" at bounding box center [61, 258] width 9 height 65
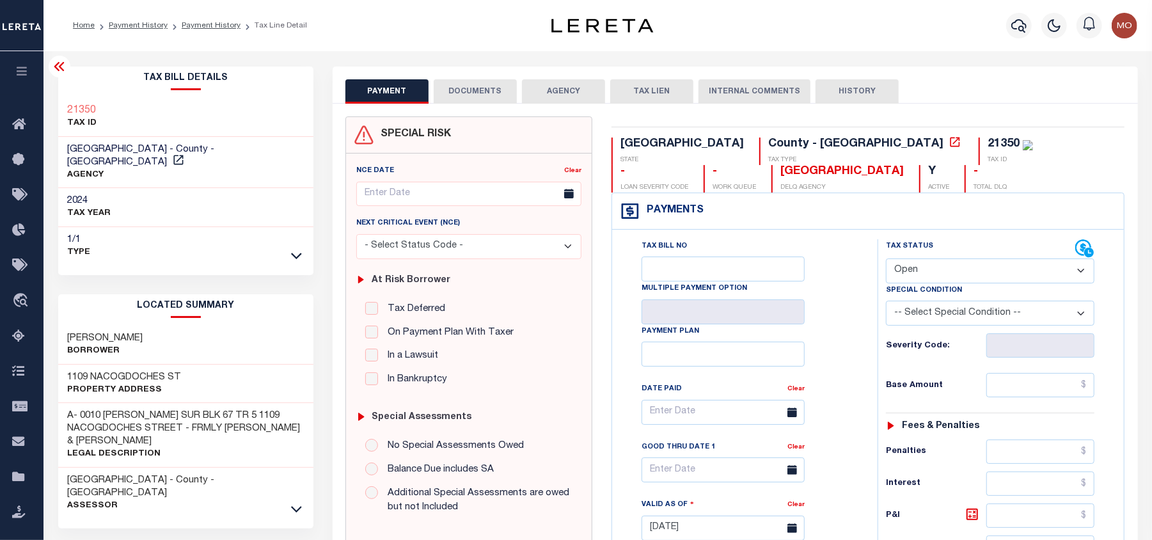
scroll to position [85, 0]
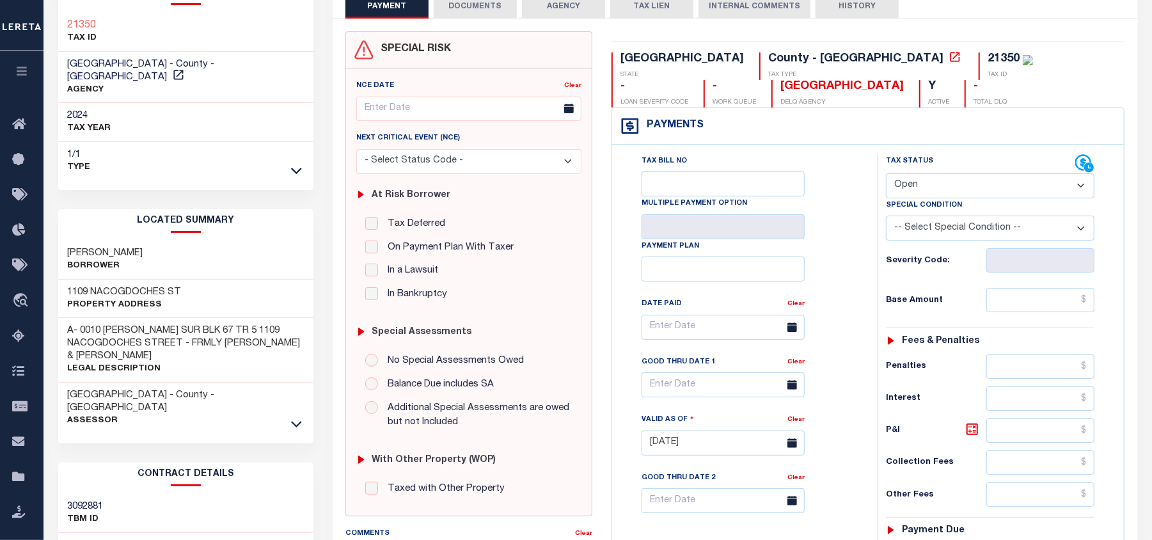
click at [930, 190] on select "- Select Status Code - Open Due/Unpaid Paid Incomplete No Tax Due Internal Refu…" at bounding box center [990, 185] width 209 height 25
select select "DUE"
click at [886, 175] on select "- Select Status Code - Open Due/Unpaid Paid Incomplete No Tax Due Internal Refu…" at bounding box center [990, 185] width 209 height 25
type input "08/20/2025"
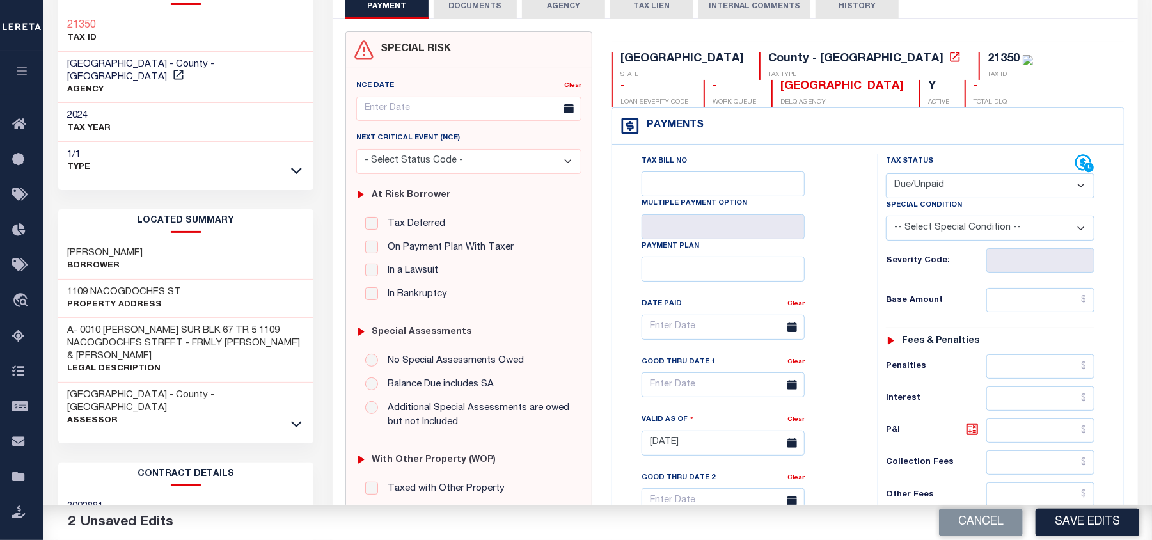
click at [911, 197] on select "- Select Status Code - Open Due/Unpaid Paid Incomplete No Tax Due Internal Refu…" at bounding box center [990, 185] width 209 height 25
select select "PYD"
click at [886, 175] on select "- Select Status Code - Open Due/Unpaid Paid Incomplete No Tax Due Internal Refu…" at bounding box center [990, 185] width 209 height 25
click at [853, 273] on div "Tax Bill No Multiple Payment Option Payment Plan Clear" at bounding box center [742, 333] width 234 height 359
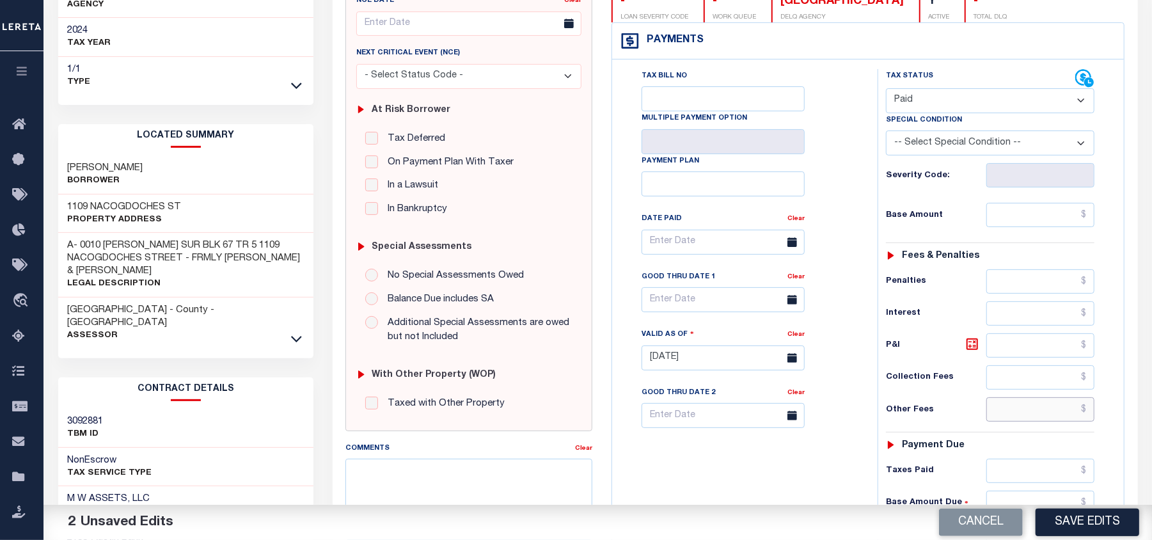
click at [1011, 418] on input "text" at bounding box center [1041, 409] width 109 height 24
click at [833, 225] on div "Tax Bill No Multiple Payment Option Payment Plan Clear" at bounding box center [742, 248] width 234 height 359
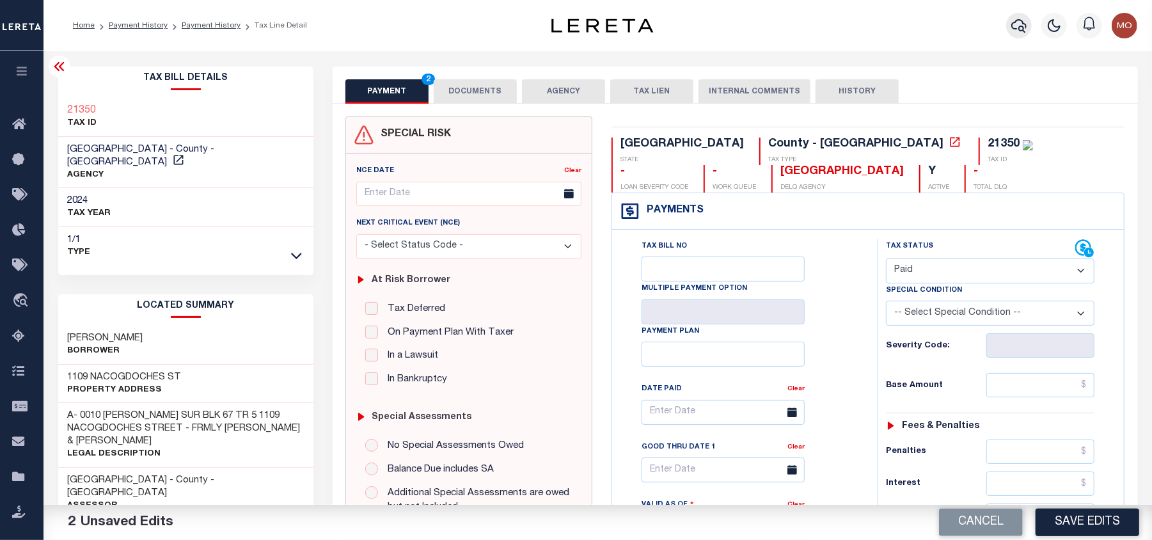
click at [1017, 19] on icon "button" at bounding box center [1019, 25] width 15 height 15
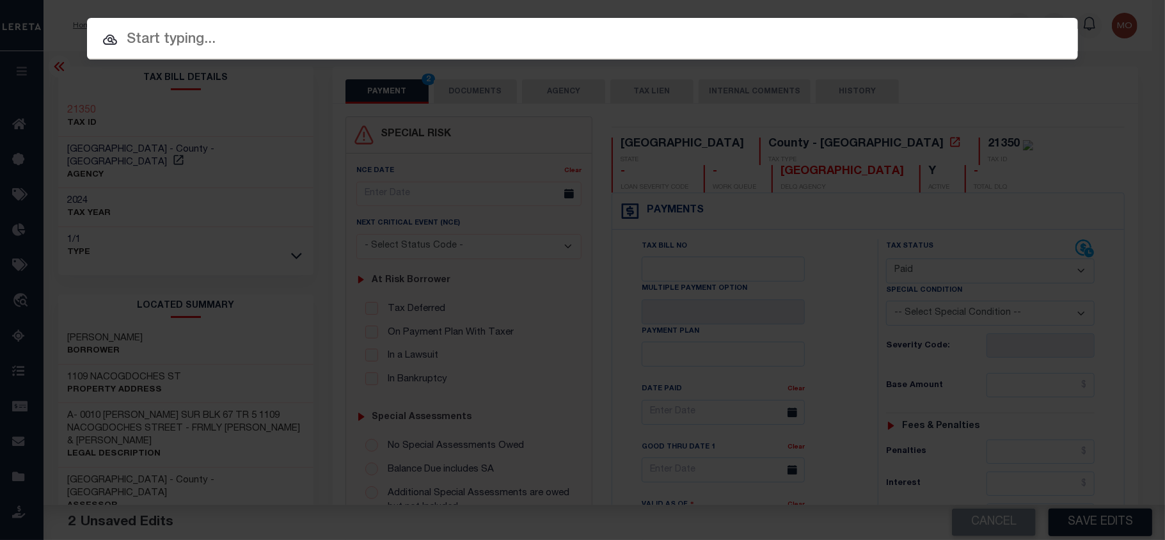
click at [175, 42] on input "text" at bounding box center [582, 40] width 991 height 22
paste input "624004145"
type input "624004145"
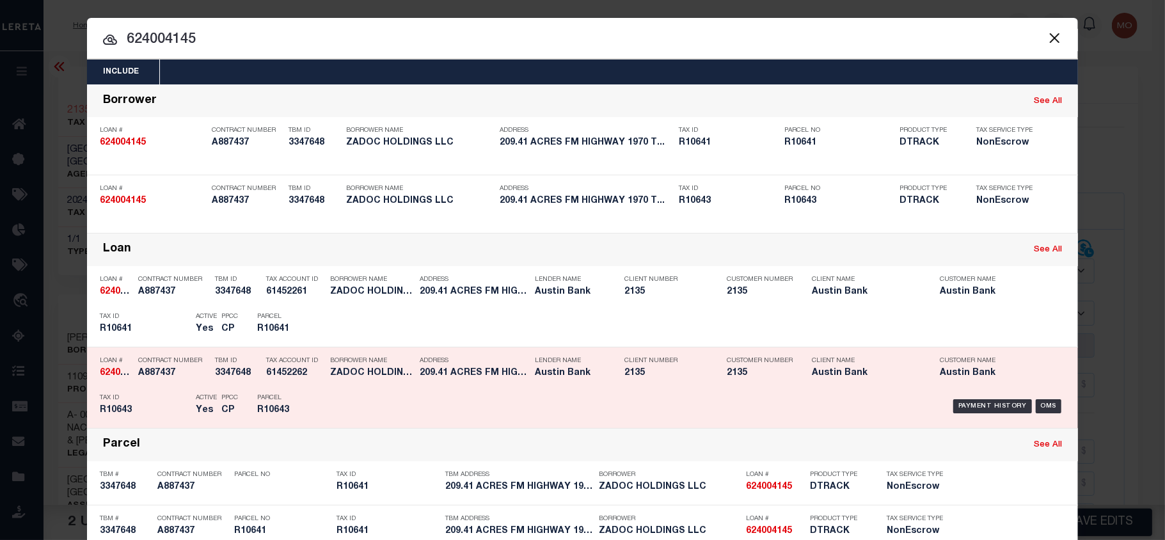
click at [200, 393] on div "Active Yes" at bounding box center [206, 406] width 21 height 37
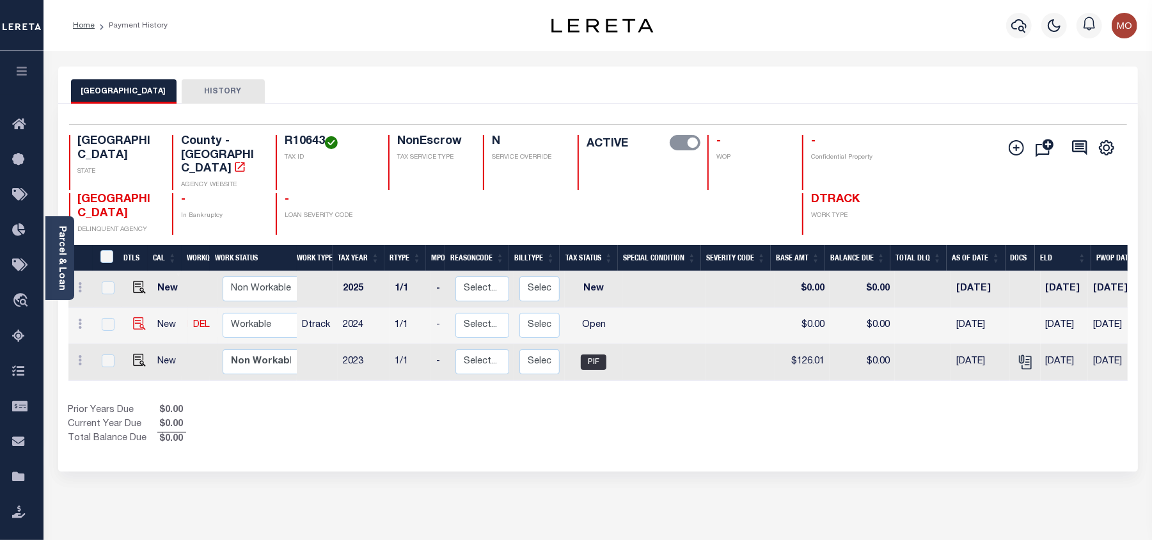
click at [133, 317] on img at bounding box center [139, 323] width 13 height 13
checkbox input "true"
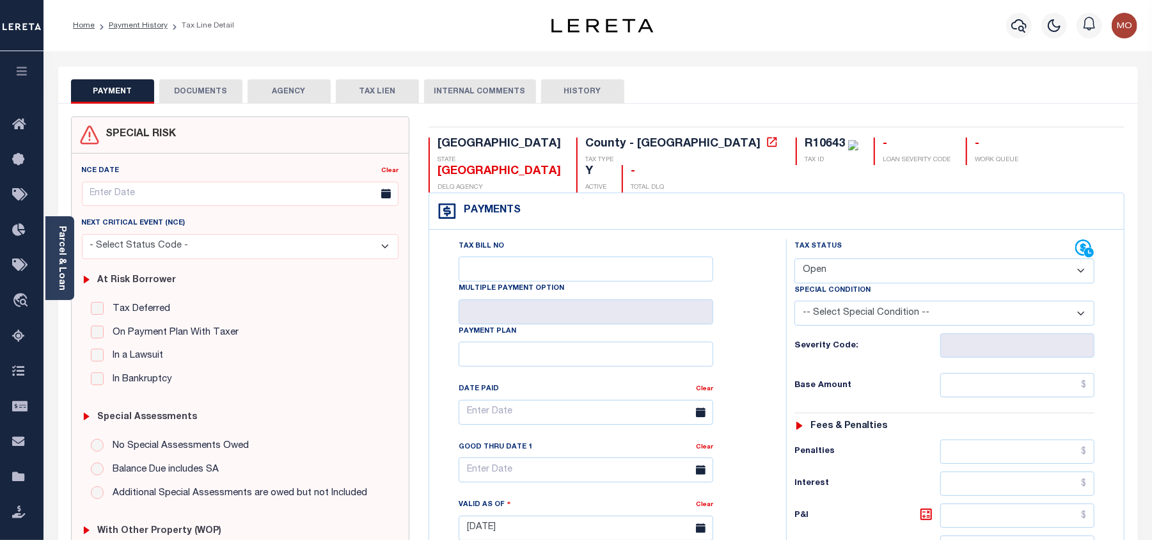
click at [865, 259] on select "- Select Status Code - Open Due/Unpaid Paid Incomplete No Tax Due Internal Refu…" at bounding box center [945, 271] width 300 height 25
select select "PYD"
click at [795, 259] on select "- Select Status Code - Open Due/Unpaid Paid Incomplete No Tax Due Internal Refu…" at bounding box center [945, 271] width 300 height 25
type input "[DATE]"
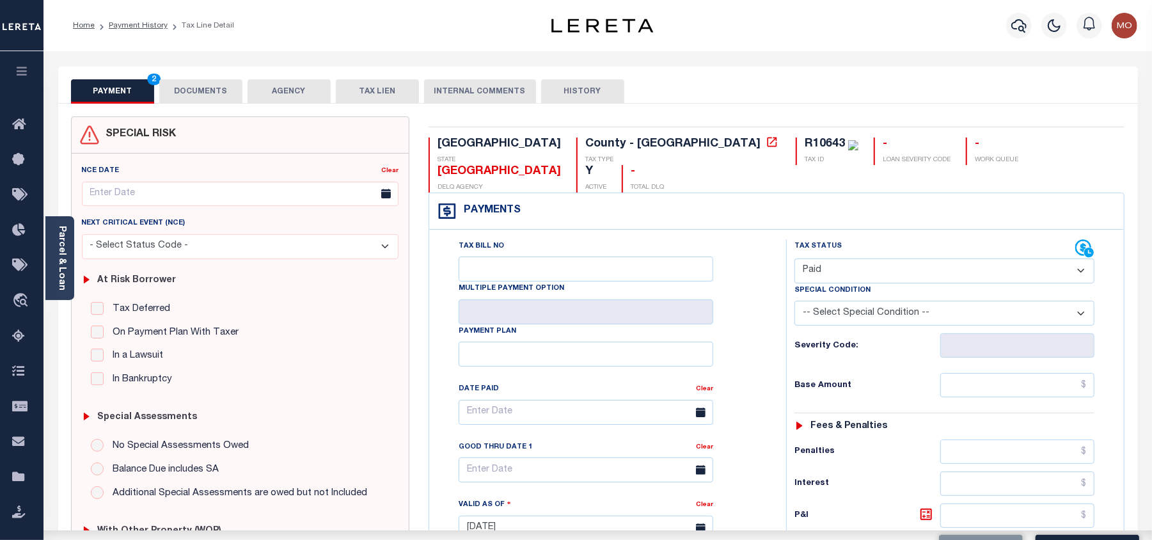
click at [785, 326] on div "Severity Code:" at bounding box center [944, 342] width 319 height 32
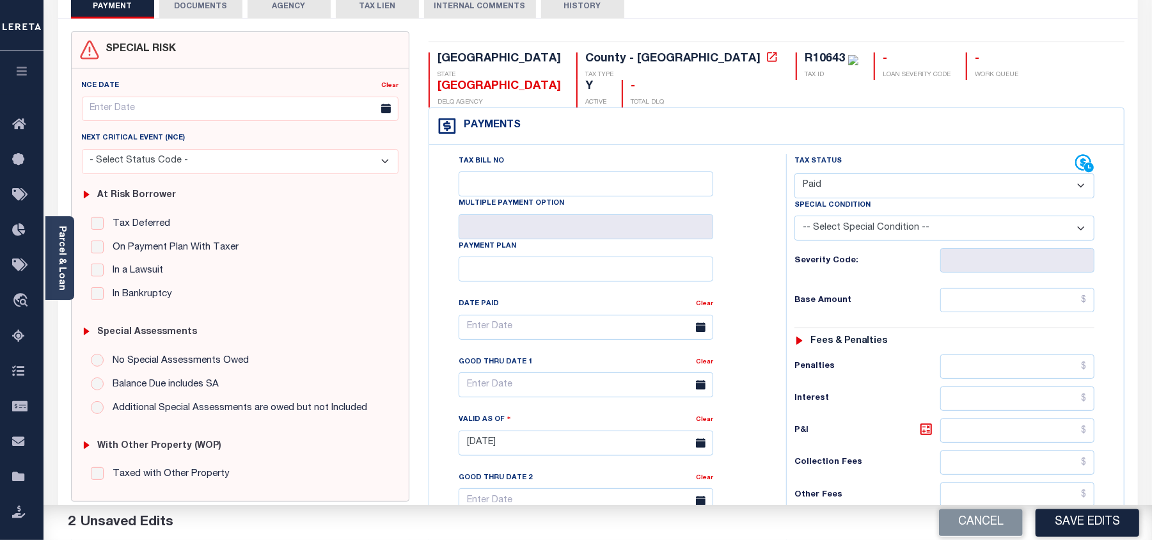
scroll to position [341, 0]
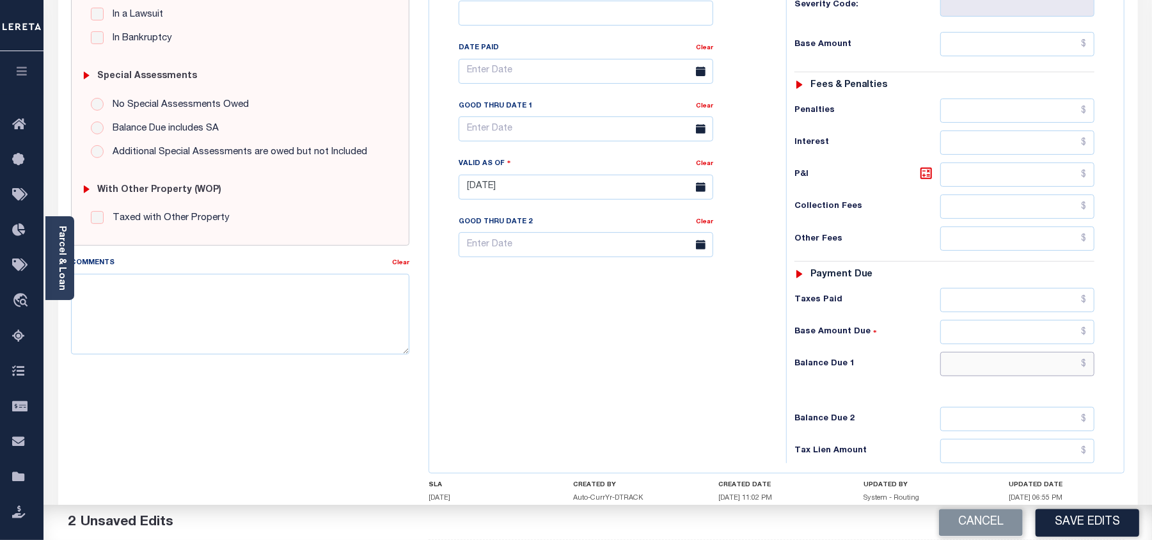
click at [993, 352] on input "text" at bounding box center [1018, 364] width 154 height 24
type input "$0.00"
click at [696, 353] on div "Tax Bill No Multiple Payment Option Payment Plan Clear" at bounding box center [605, 180] width 344 height 565
click at [299, 321] on textarea "Comments" at bounding box center [240, 314] width 339 height 81
type textarea "Information taken verbally"
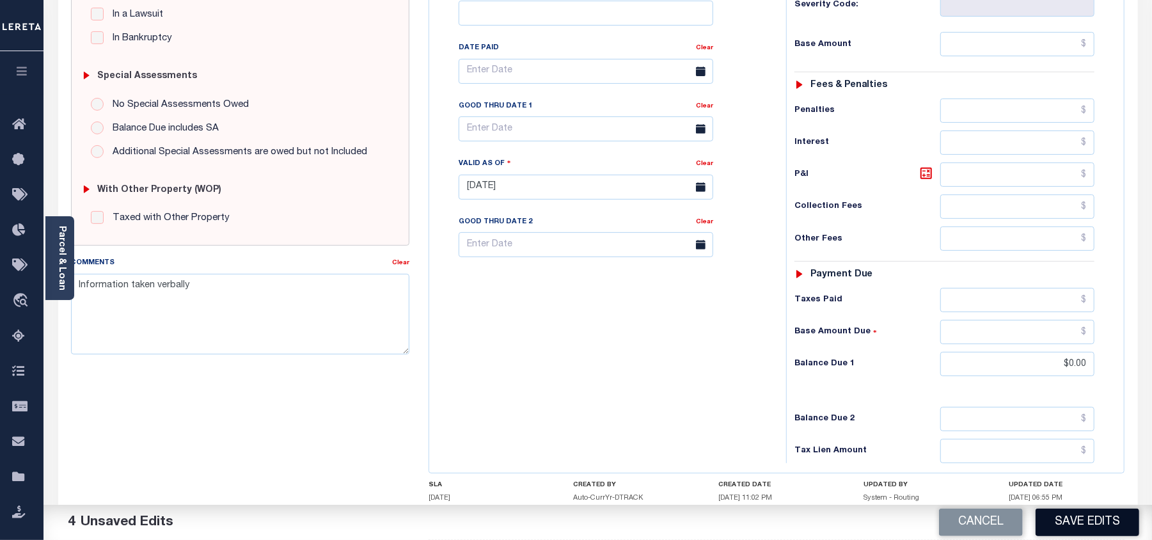
click at [1066, 525] on button "Save Edits" at bounding box center [1088, 523] width 104 height 28
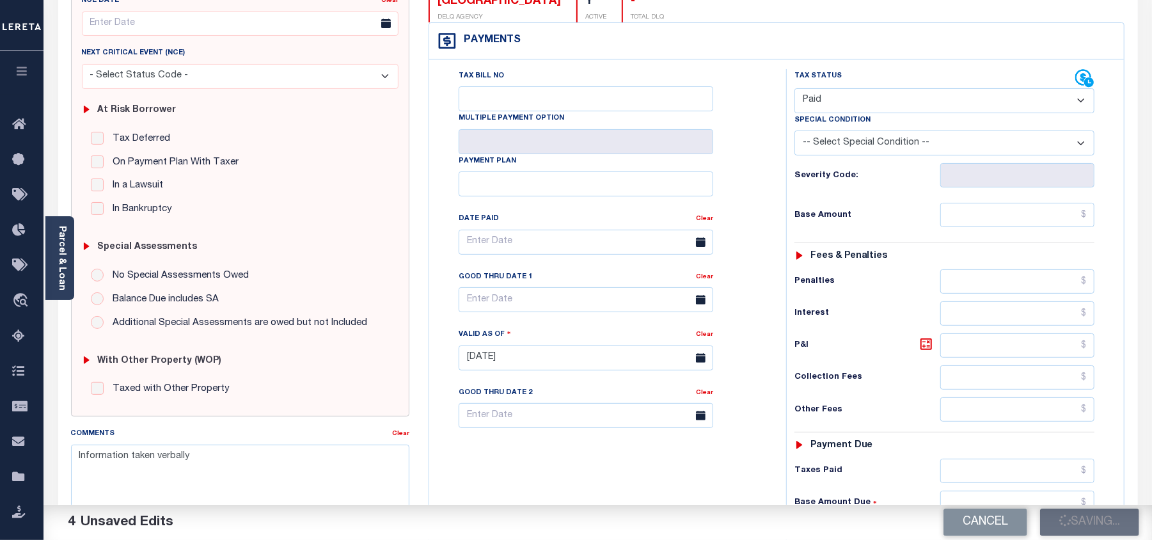
checkbox input "false"
type input "$0"
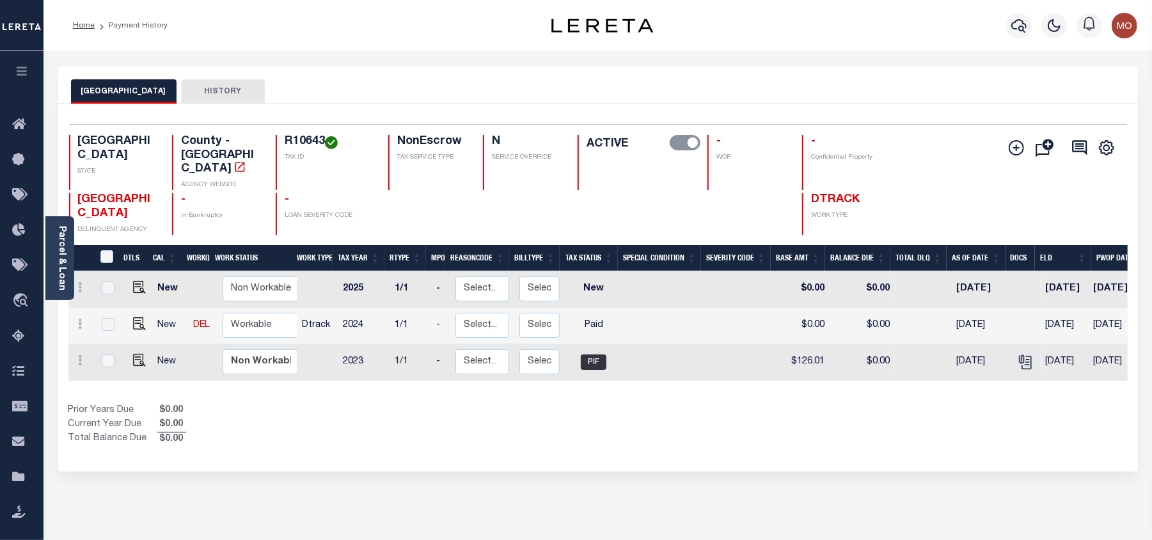
click at [1019, 23] on icon "button" at bounding box center [1019, 25] width 15 height 15
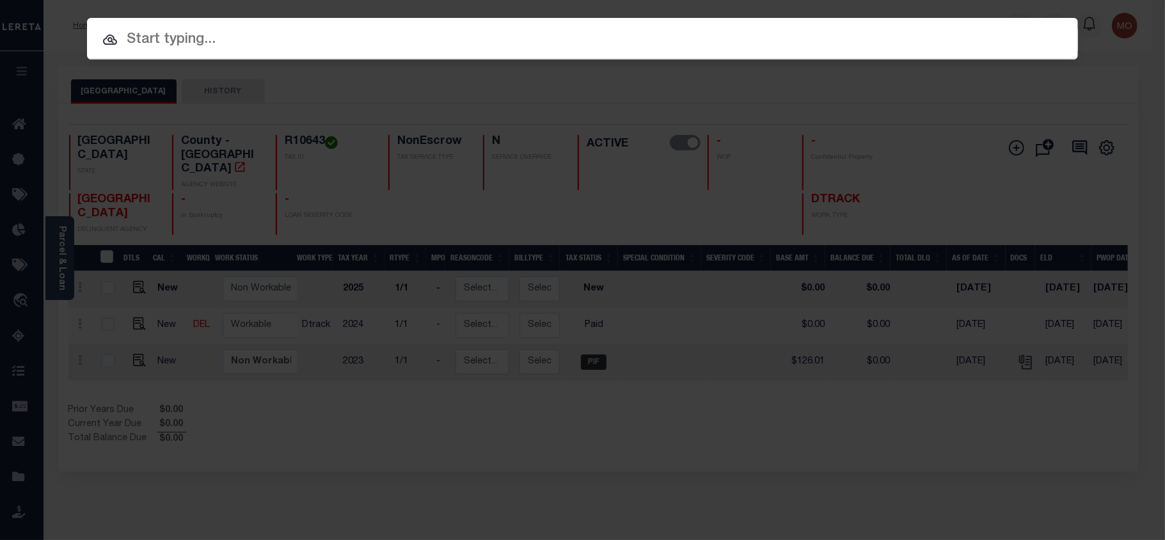
click at [164, 38] on input "text" at bounding box center [582, 40] width 991 height 22
paste input "621031865"
type input "621031865"
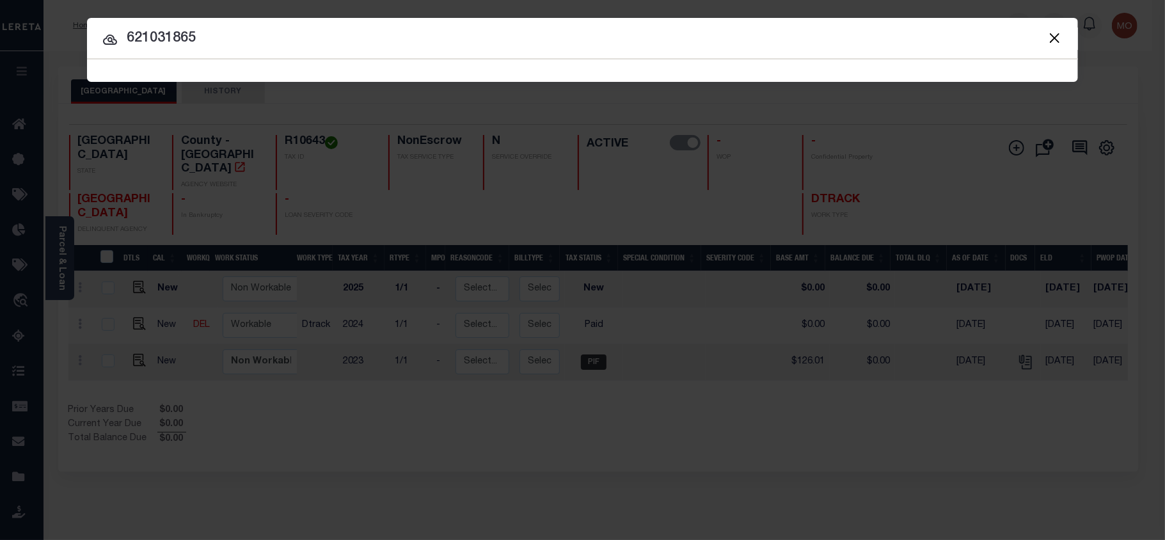
click at [221, 44] on input "621031865" at bounding box center [582, 39] width 991 height 22
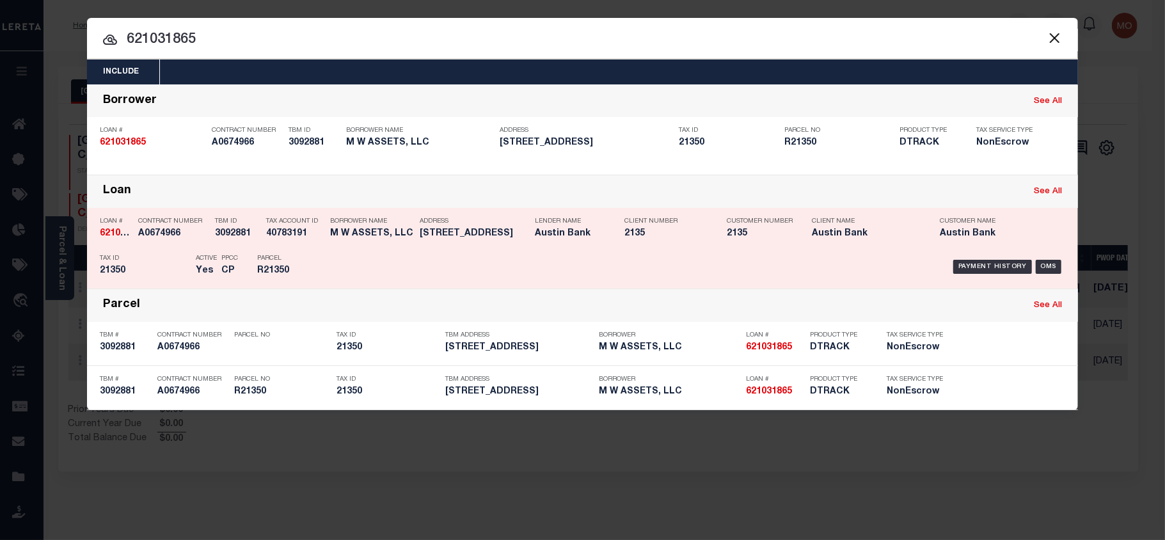
click at [252, 244] on div "TBM ID 3092881" at bounding box center [237, 229] width 45 height 37
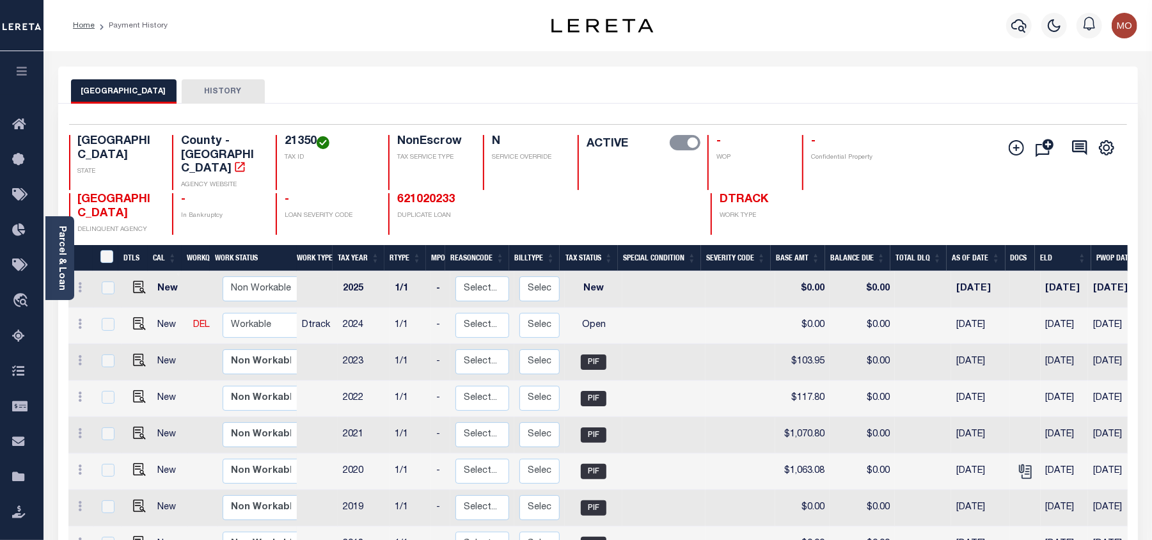
click at [330, 78] on div "SHELBY COUNTY HISTORY" at bounding box center [598, 85] width 1080 height 37
click at [133, 317] on img "" at bounding box center [139, 323] width 13 height 13
checkbox input "true"
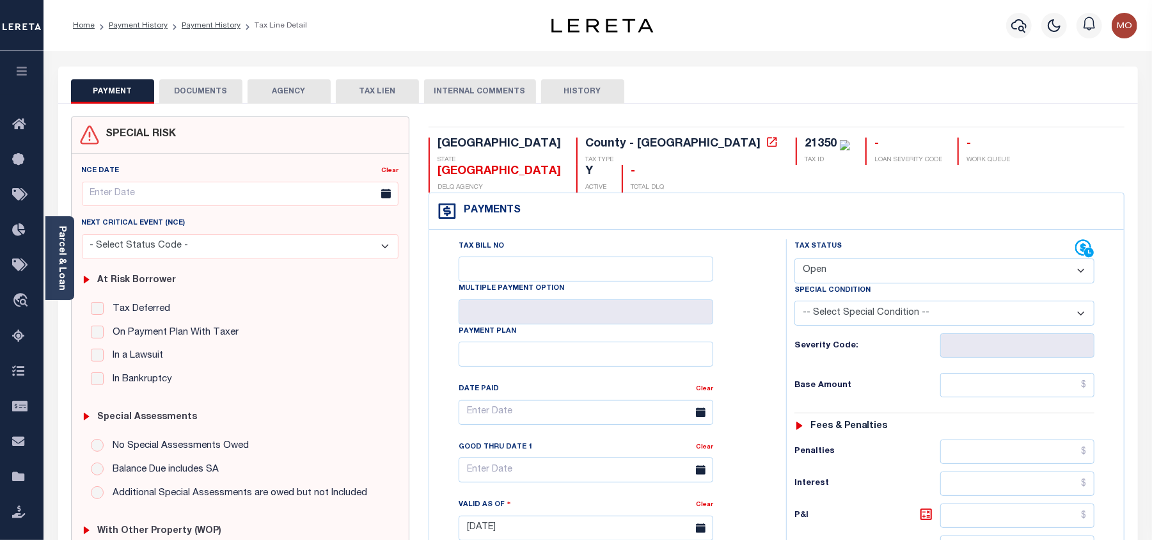
click at [853, 259] on select "- Select Status Code - Open Due/Unpaid Paid Incomplete No Tax Due Internal Refu…" at bounding box center [945, 271] width 300 height 25
select select "PYD"
click at [795, 259] on select "- Select Status Code - Open Due/Unpaid Paid Incomplete No Tax Due Internal Refu…" at bounding box center [945, 271] width 300 height 25
type input "[DATE]"
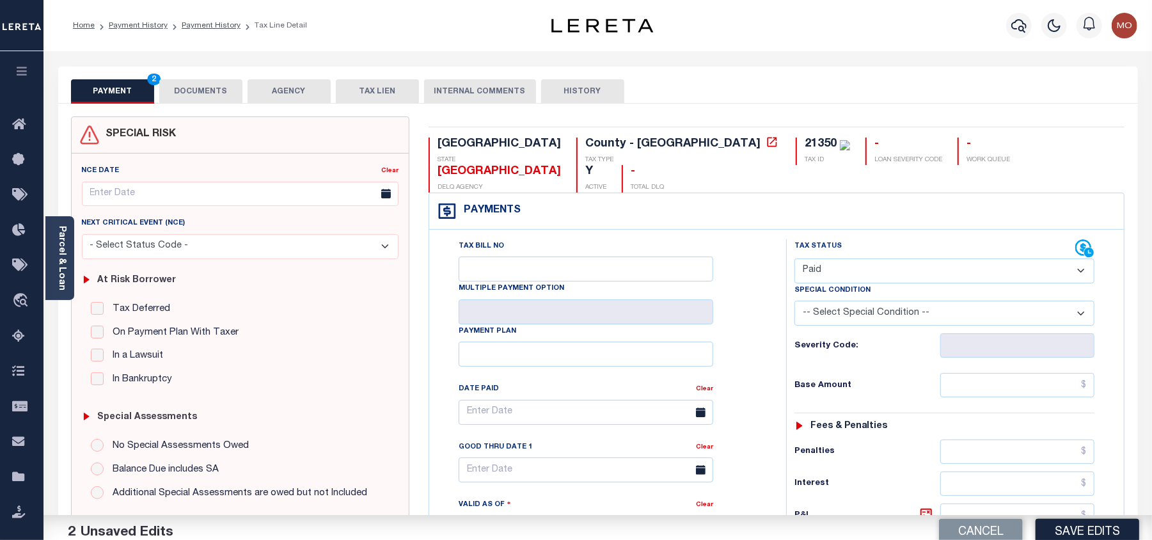
click at [743, 303] on div "Tax Bill No Multiple Payment Option Payment Plan Clear" at bounding box center [604, 418] width 325 height 359
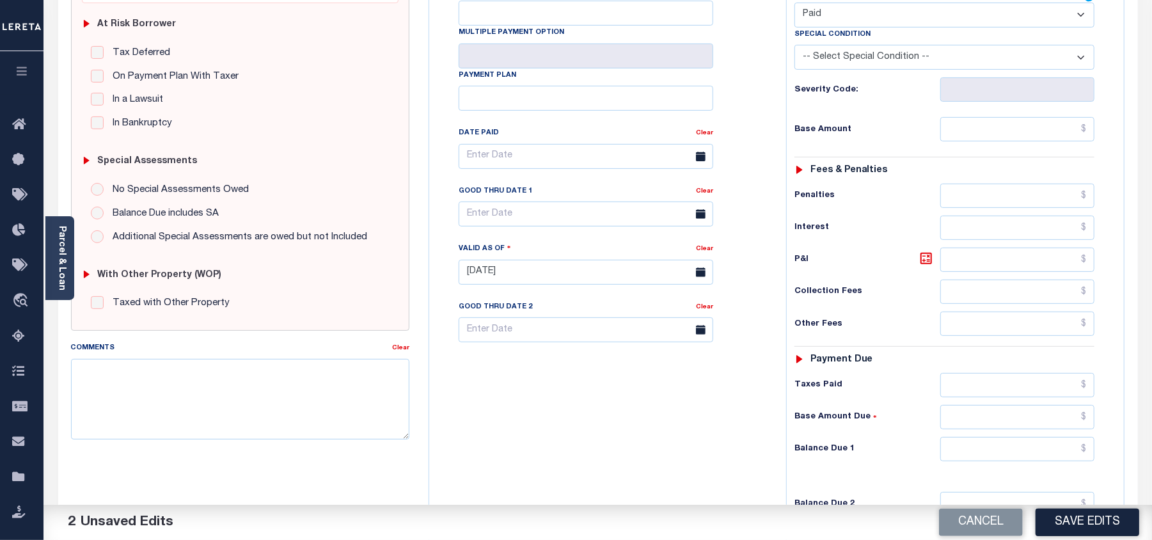
scroll to position [341, 0]
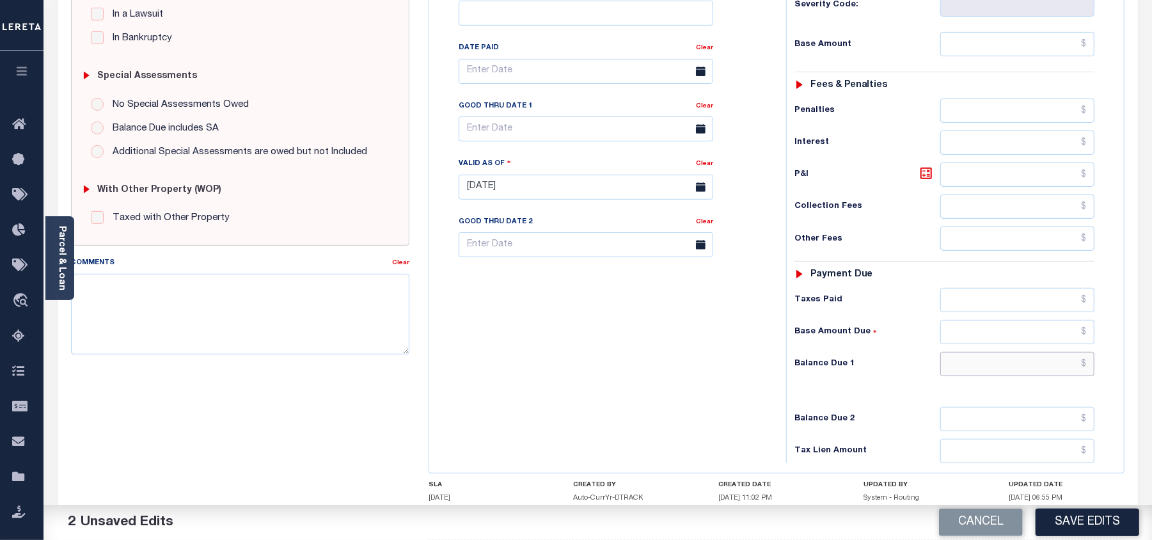
click at [976, 352] on input "text" at bounding box center [1018, 364] width 154 height 24
type input "$0.00"
click at [725, 355] on div "Tax Bill No Multiple Payment Option Payment Plan Clear" at bounding box center [605, 180] width 344 height 565
click at [241, 310] on textarea "Comments" at bounding box center [240, 314] width 339 height 81
type textarea "Information taken verbally"
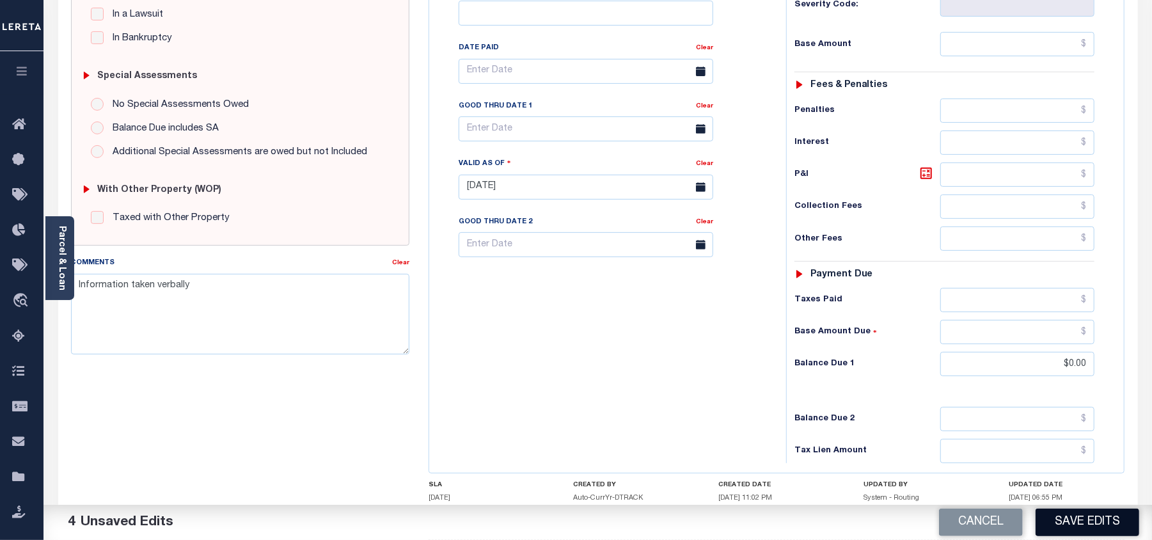
click at [1088, 520] on button "Save Edits" at bounding box center [1088, 523] width 104 height 28
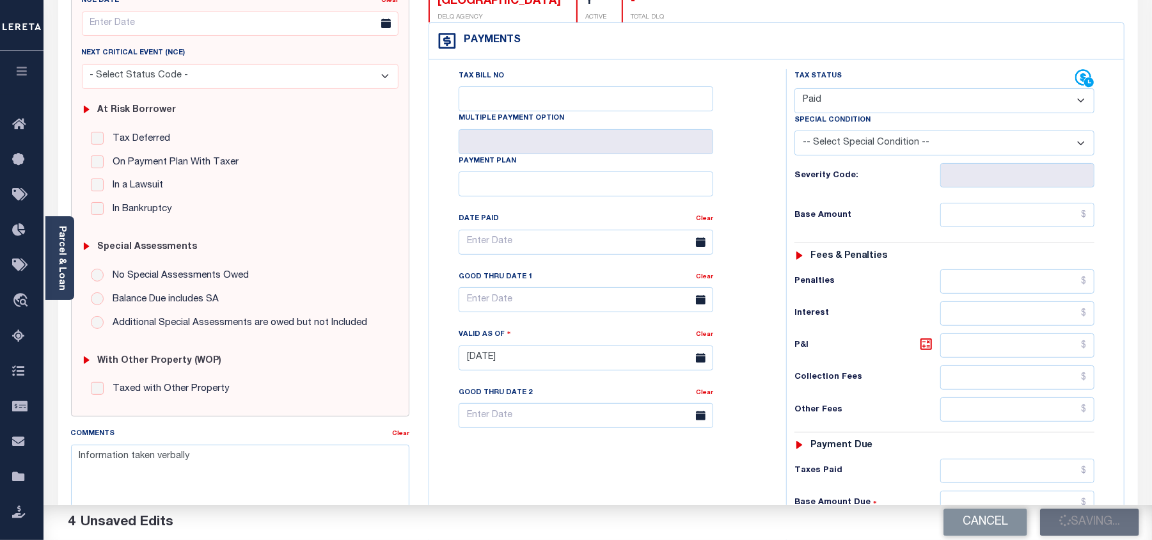
checkbox input "false"
type input "$0"
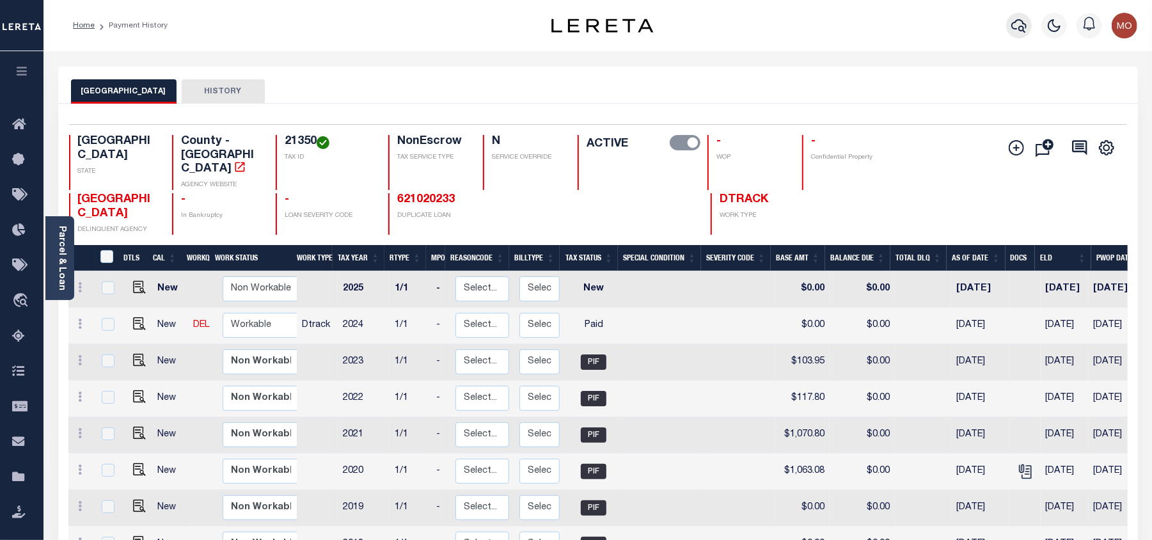
click at [1023, 23] on icon "button" at bounding box center [1019, 25] width 15 height 15
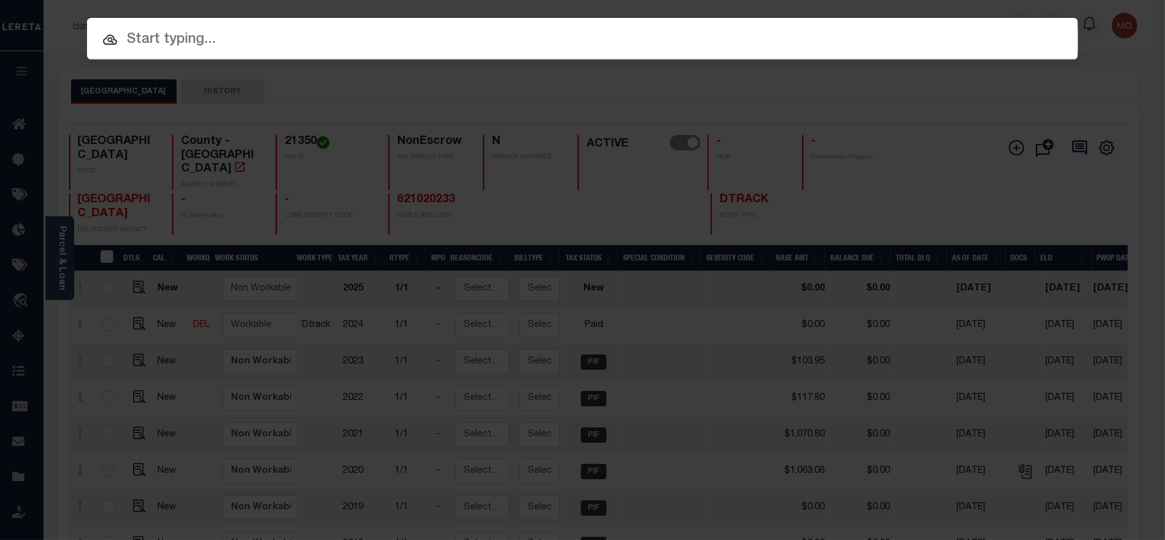
click at [250, 42] on input "text" at bounding box center [582, 40] width 991 height 22
paste input "4725007417"
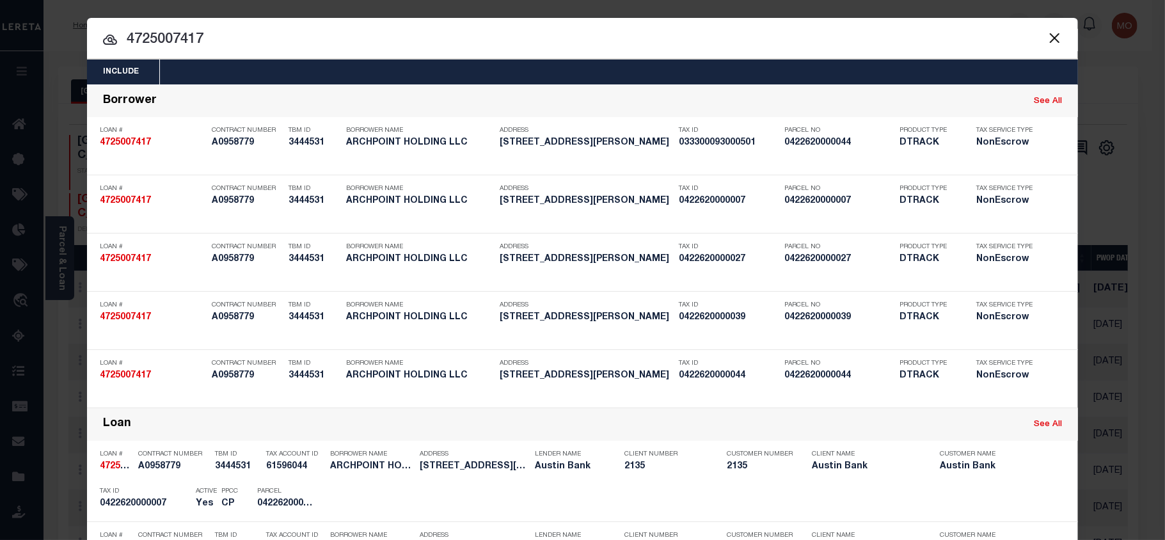
click at [219, 44] on input "4725007417" at bounding box center [582, 40] width 991 height 22
type input "4725007417"
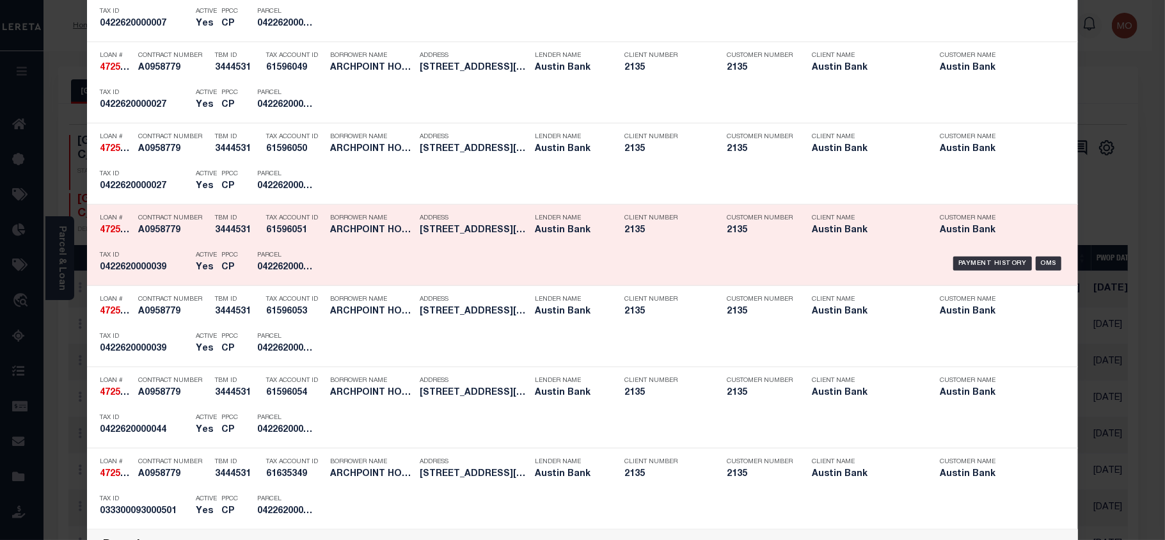
click at [231, 265] on h5 "CP" at bounding box center [229, 267] width 17 height 11
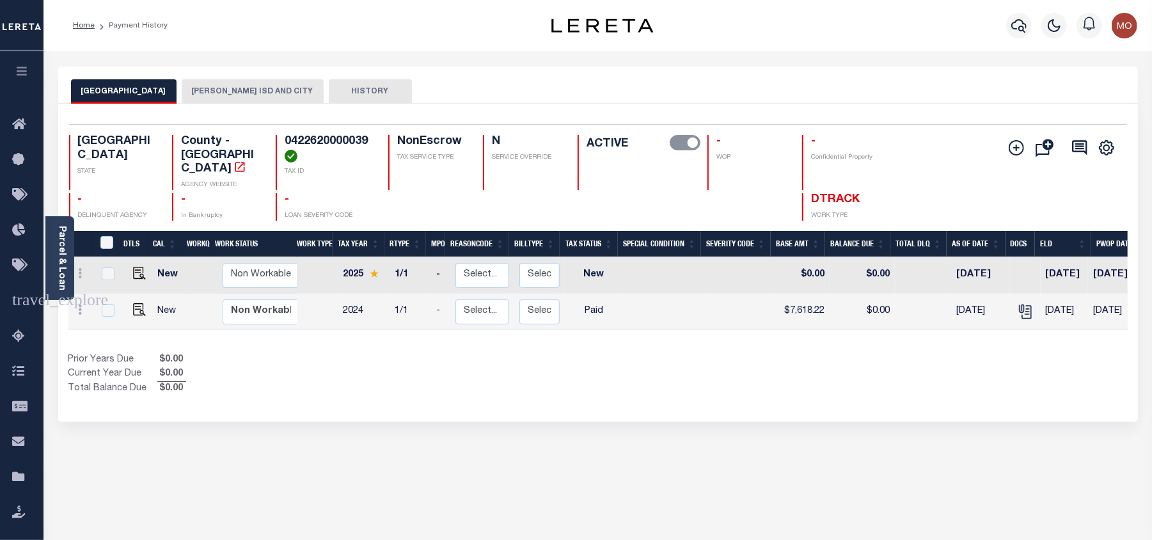
click at [224, 93] on button "[PERSON_NAME] ISD AND CITY" at bounding box center [253, 91] width 142 height 24
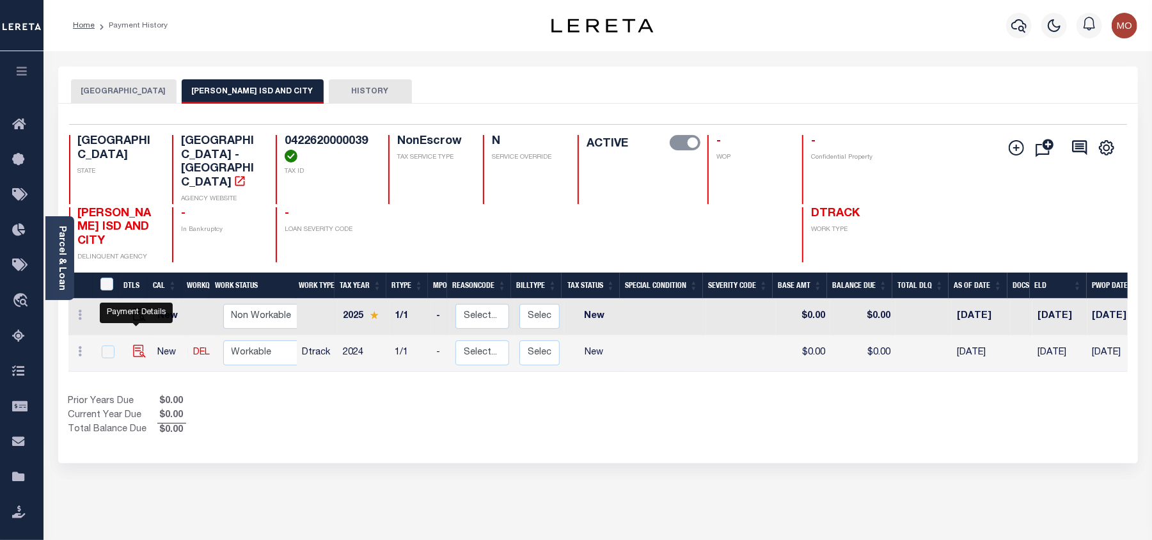
click at [134, 345] on img "" at bounding box center [139, 351] width 13 height 13
checkbox input "true"
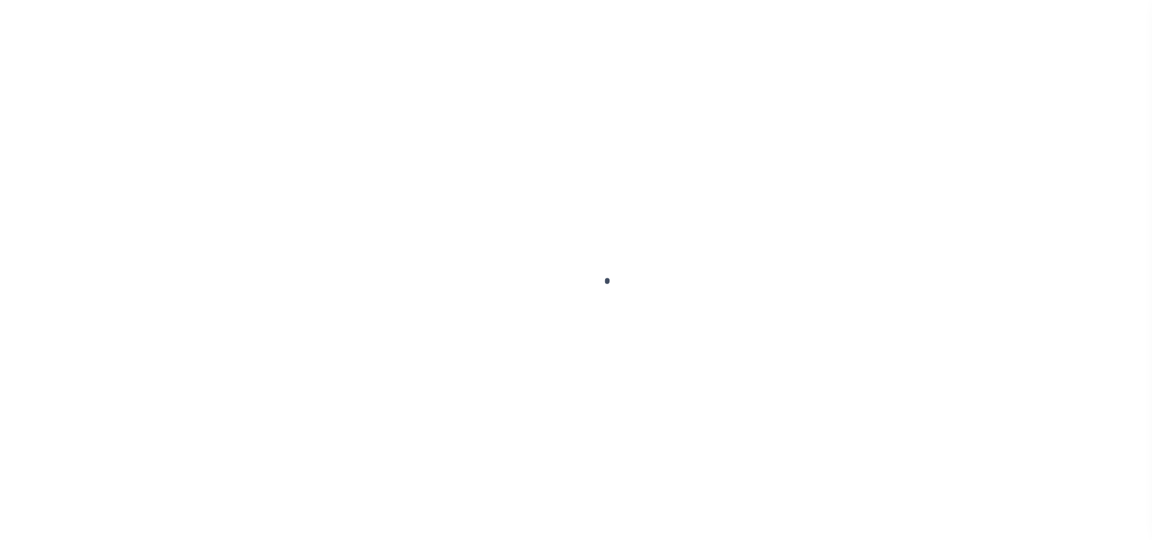
select select "NW2"
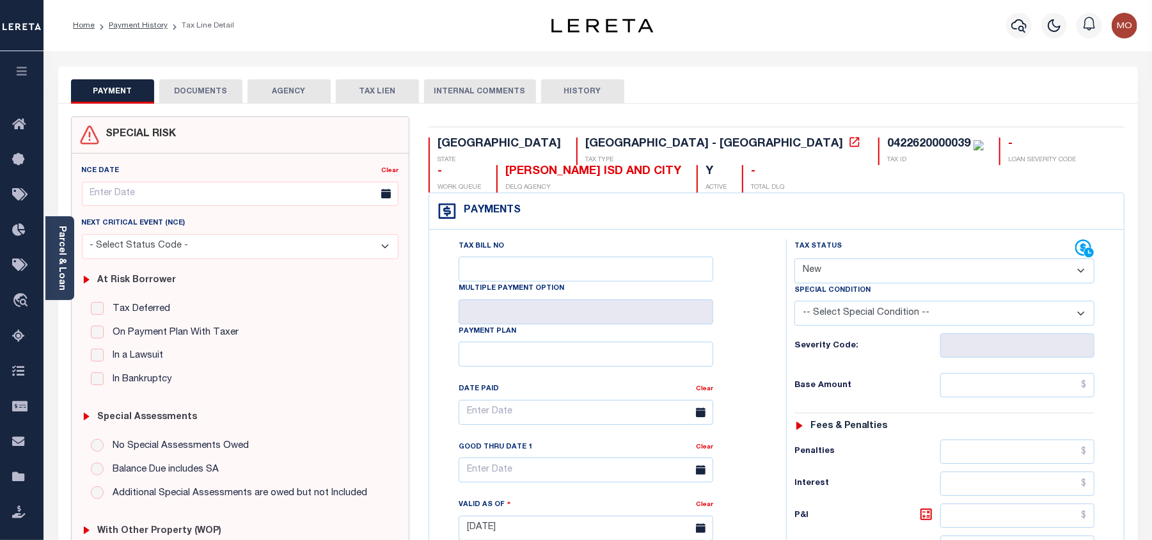
drag, startPoint x: 1020, startPoint y: 24, endPoint x: 936, endPoint y: 0, distance: 87.7
click at [1020, 24] on icon "button" at bounding box center [1019, 25] width 15 height 15
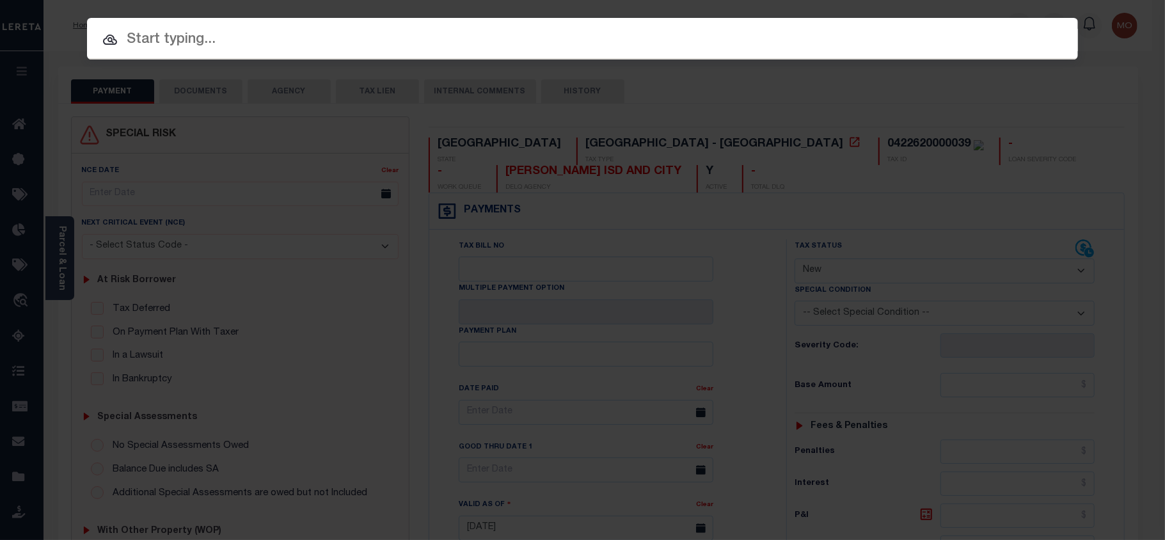
click at [195, 46] on input "text" at bounding box center [582, 40] width 991 height 22
paste input "124005513"
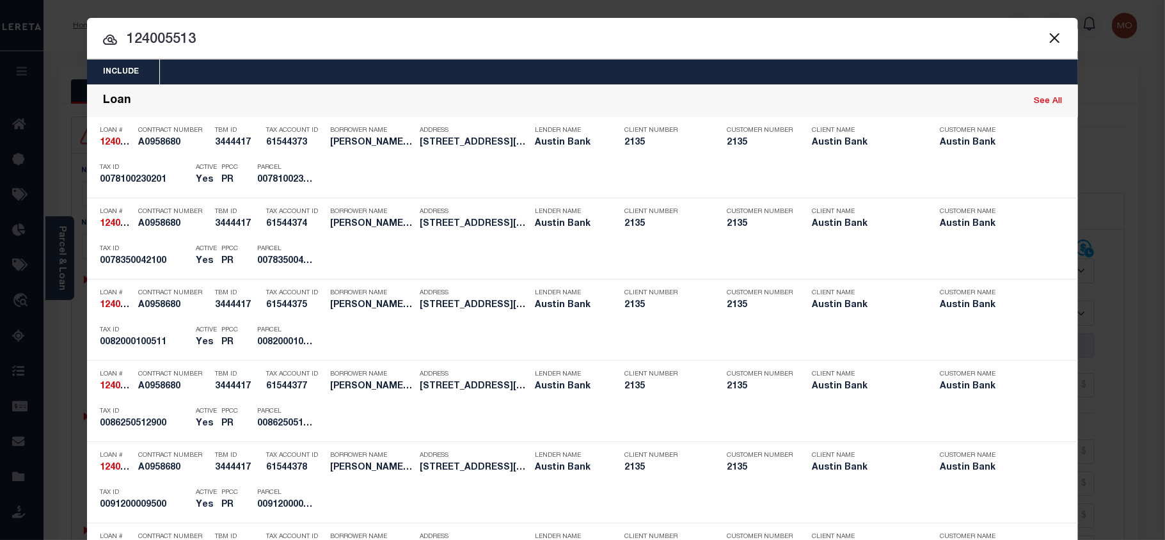
click at [212, 39] on input "124005513" at bounding box center [582, 40] width 991 height 22
type input "124005513"
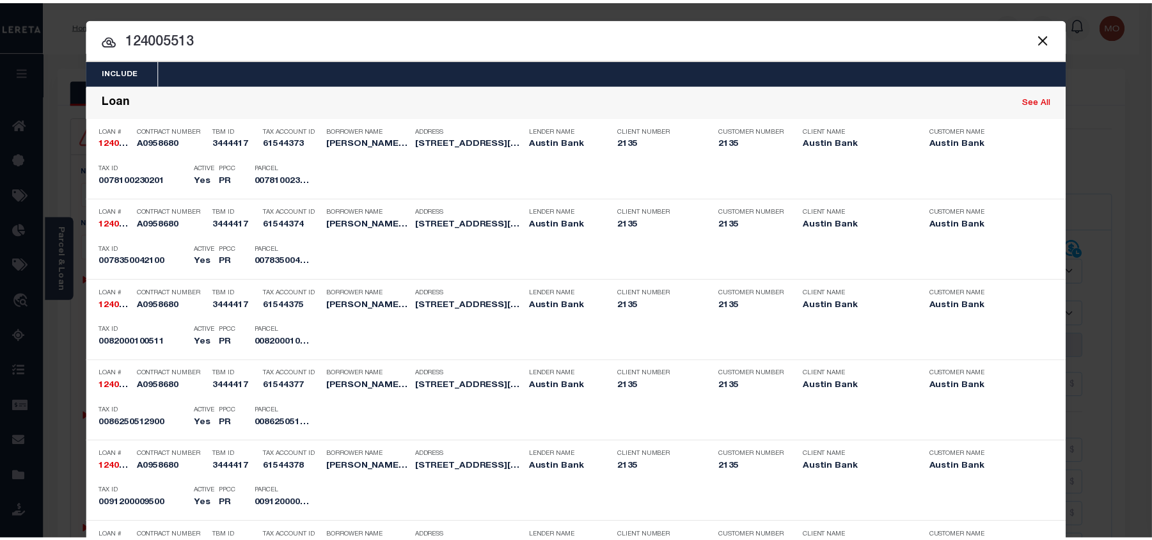
scroll to position [1943, 0]
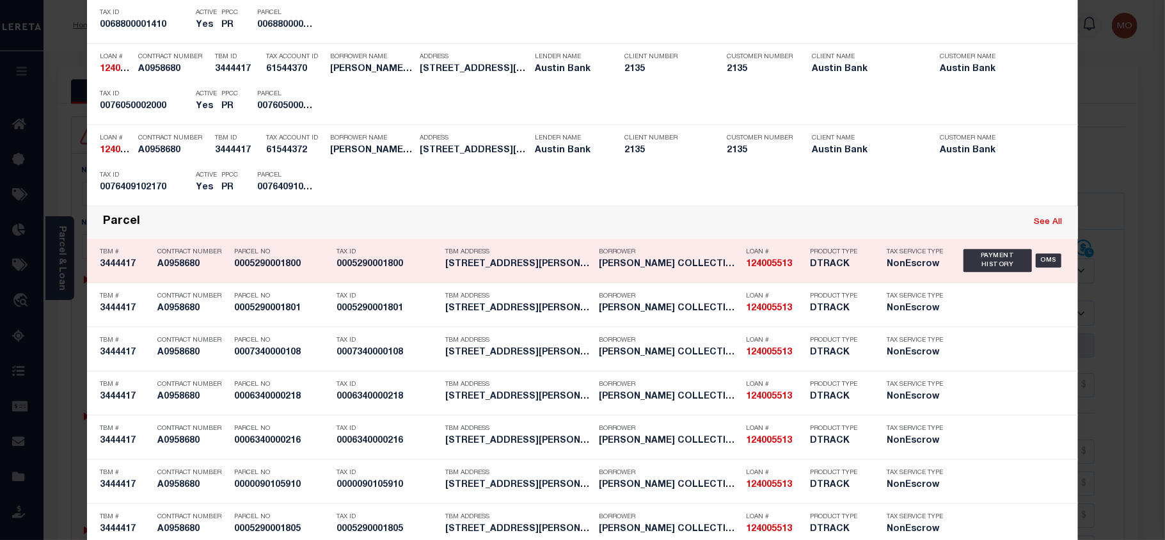
click at [311, 267] on h5 "0005290001800" at bounding box center [282, 264] width 96 height 11
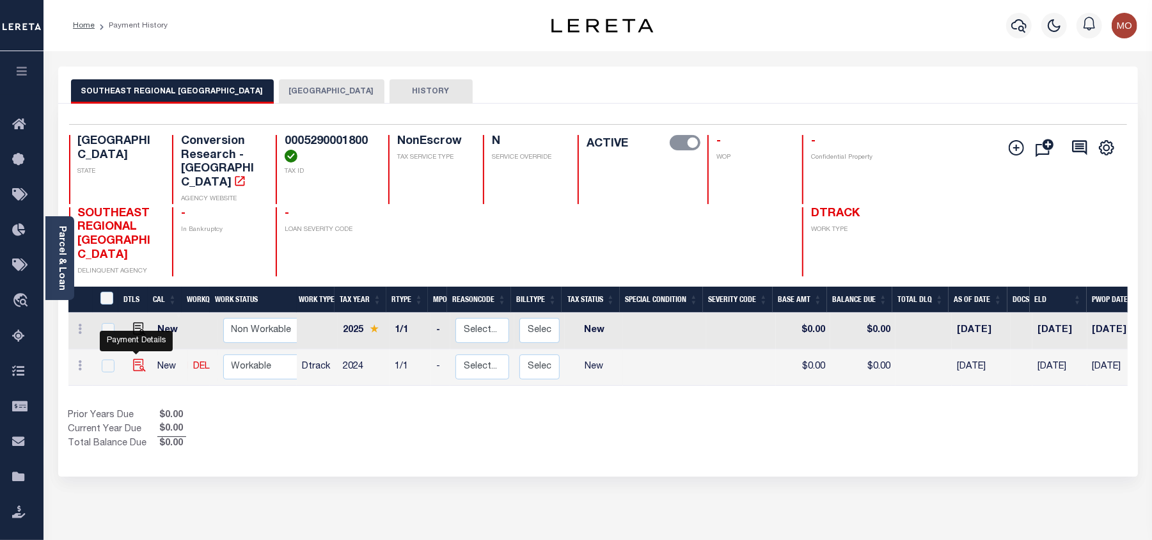
click at [138, 359] on img "" at bounding box center [139, 365] width 13 height 13
checkbox input "true"
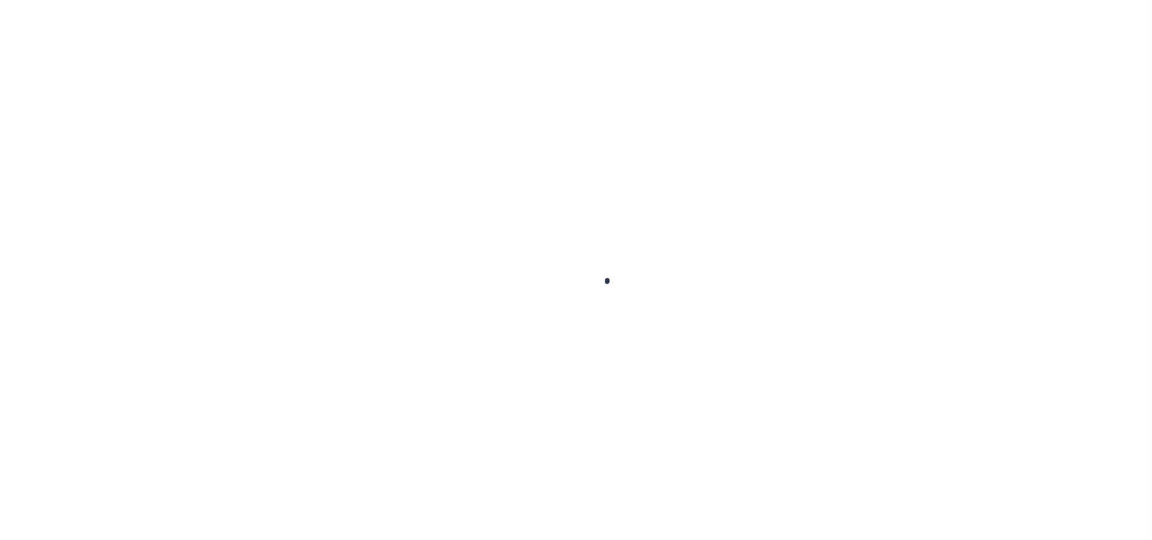
select select "NW2"
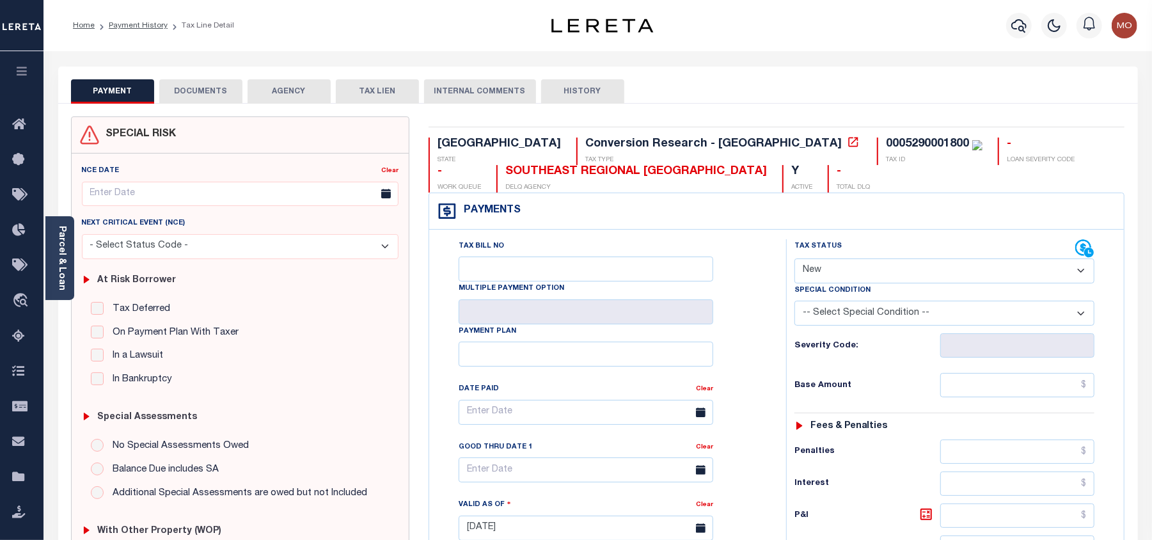
click at [886, 147] on div "0005290001800" at bounding box center [927, 144] width 83 height 12
copy div "0005290001800"
click at [1024, 24] on icon "button" at bounding box center [1019, 25] width 15 height 13
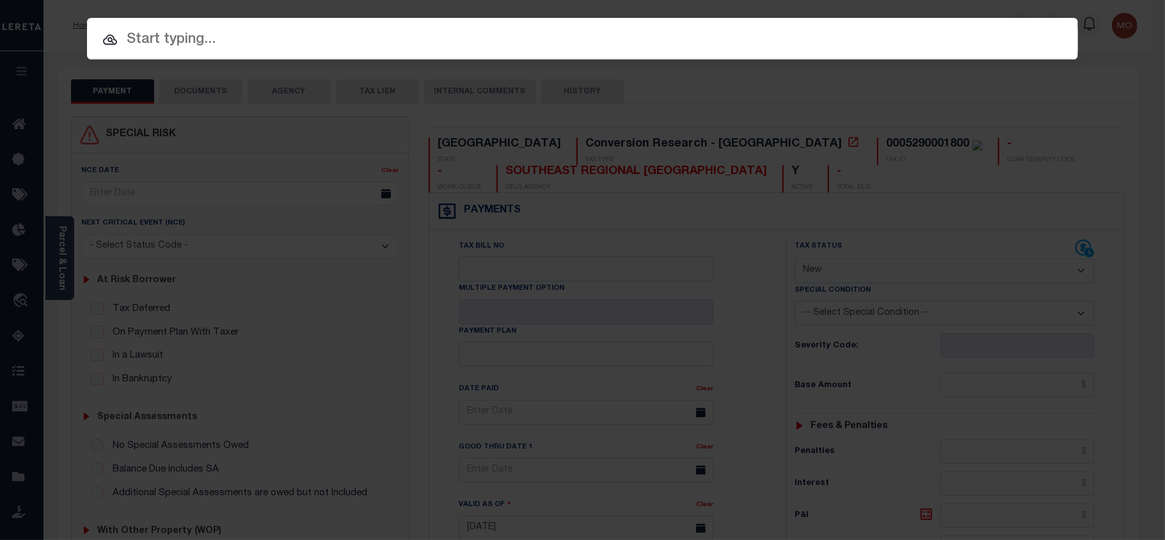
click at [271, 40] on input "text" at bounding box center [582, 40] width 991 height 22
paste input "8001501714"
type input "8001501714"
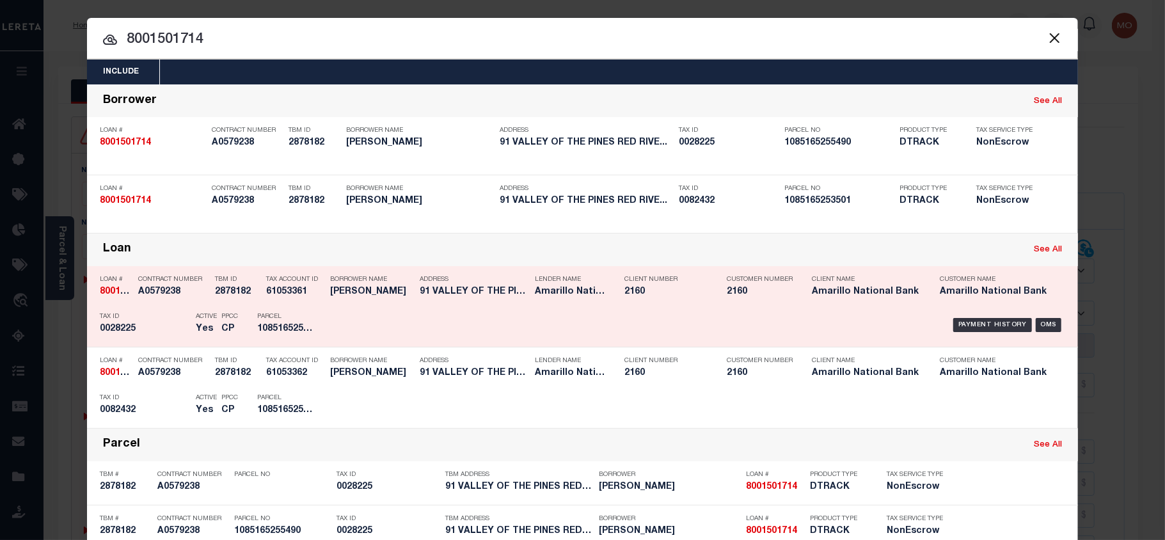
click at [150, 328] on h5 "0028225" at bounding box center [145, 329] width 90 height 11
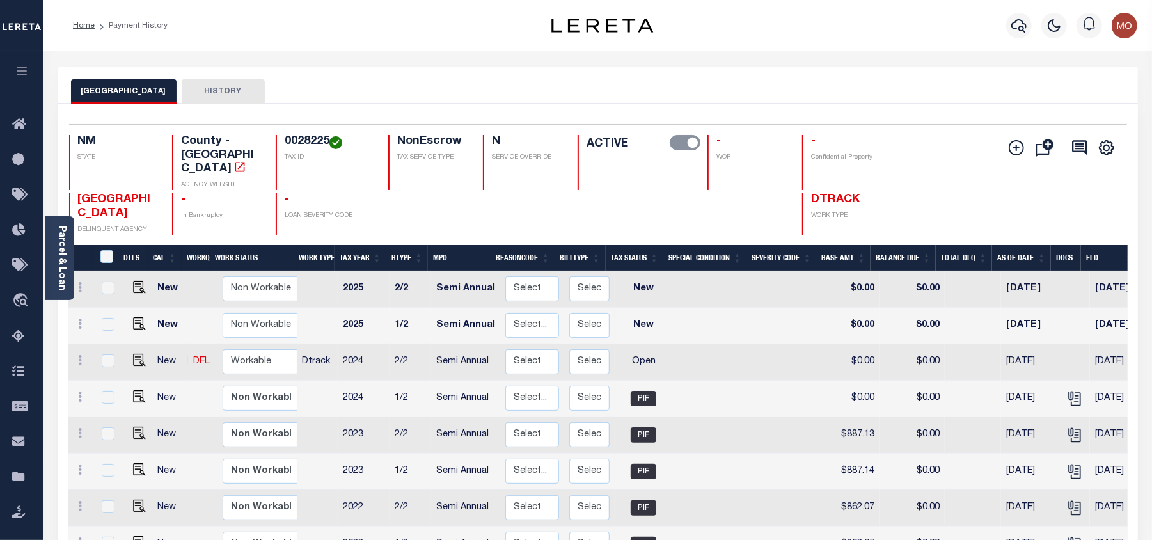
click at [388, 72] on div "TAOS COUNTY HISTORY" at bounding box center [598, 85] width 1080 height 37
click at [347, 22] on div "Home Payment History" at bounding box center [288, 25] width 450 height 27
click at [474, 33] on div "Home Payment History" at bounding box center [288, 25] width 450 height 27
click at [1009, 24] on button "button" at bounding box center [1020, 26] width 26 height 26
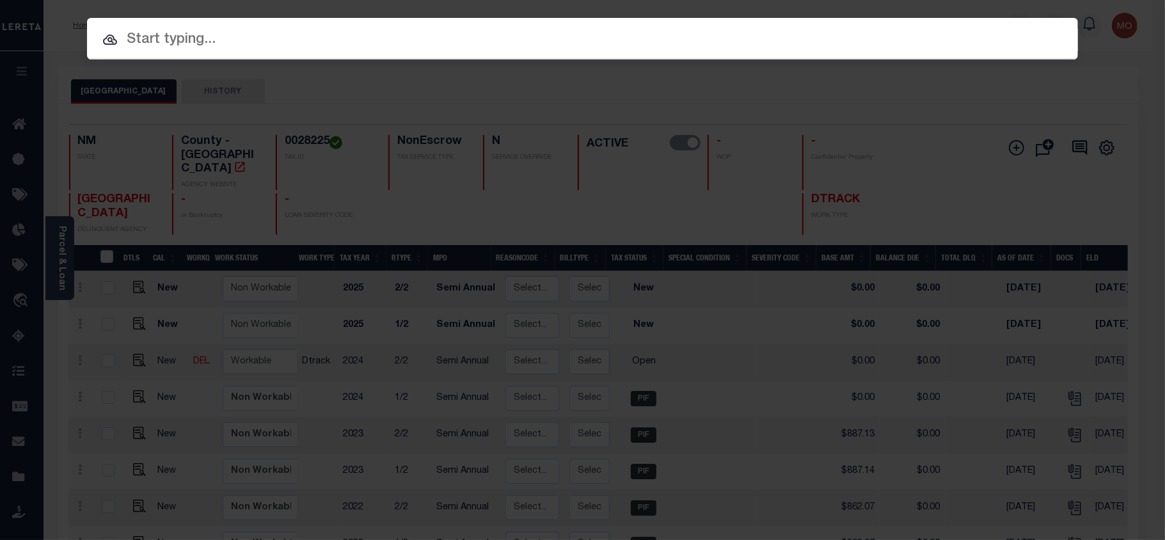
click at [150, 37] on input "text" at bounding box center [582, 40] width 991 height 22
paste input "7020273987"
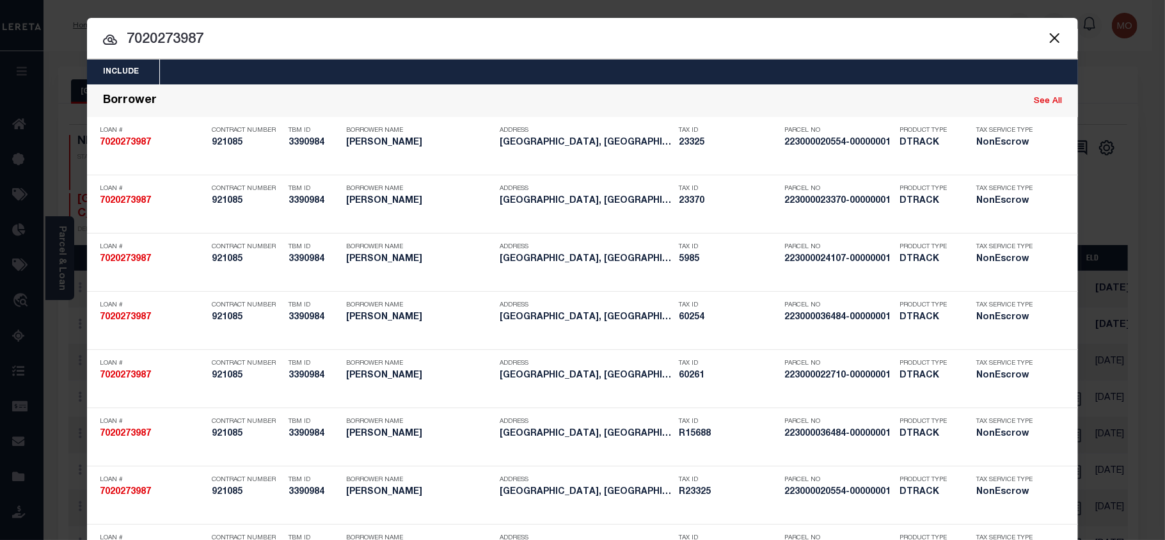
click at [321, 42] on input "7020273987" at bounding box center [582, 40] width 991 height 22
click at [246, 44] on input "7020273987" at bounding box center [582, 40] width 991 height 22
type input "7020273987"
click at [292, 46] on input "7020273987" at bounding box center [582, 40] width 991 height 22
click at [229, 35] on input "7020273987" at bounding box center [582, 40] width 991 height 22
